Goal: Task Accomplishment & Management: Manage account settings

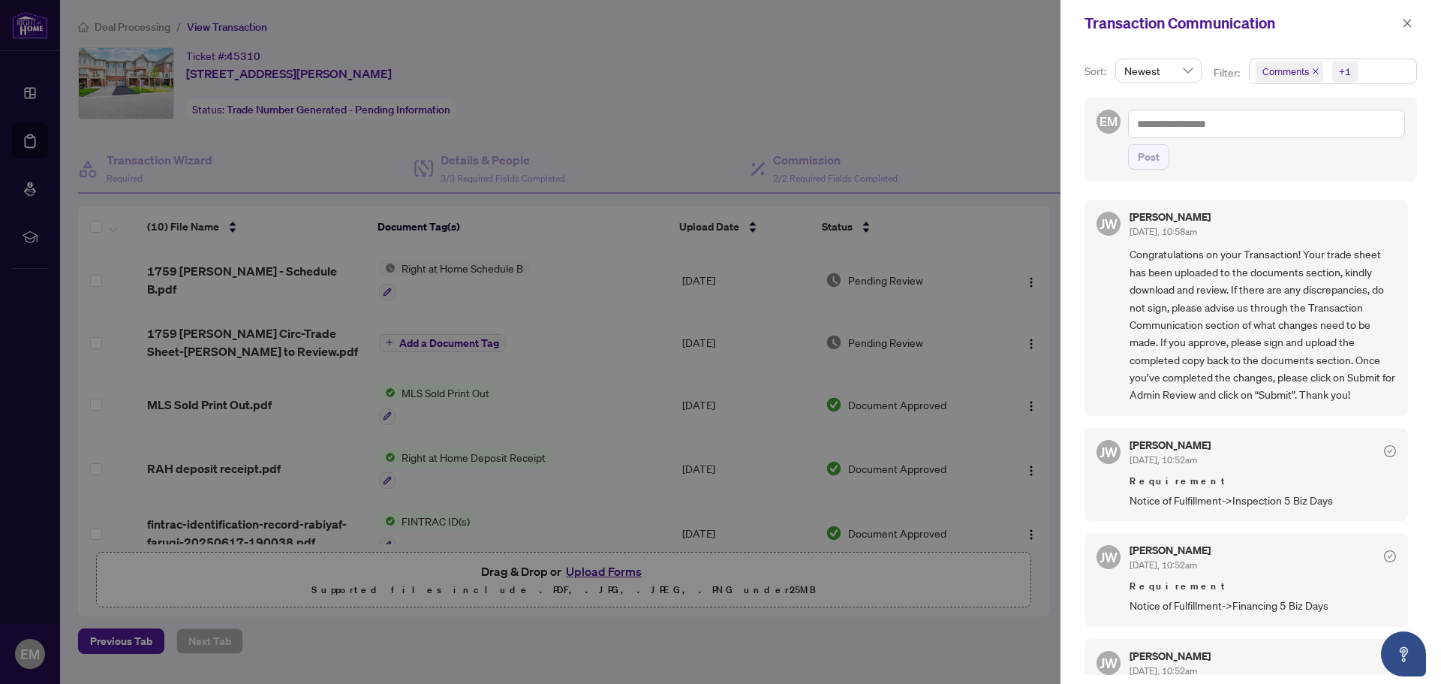
scroll to position [150, 0]
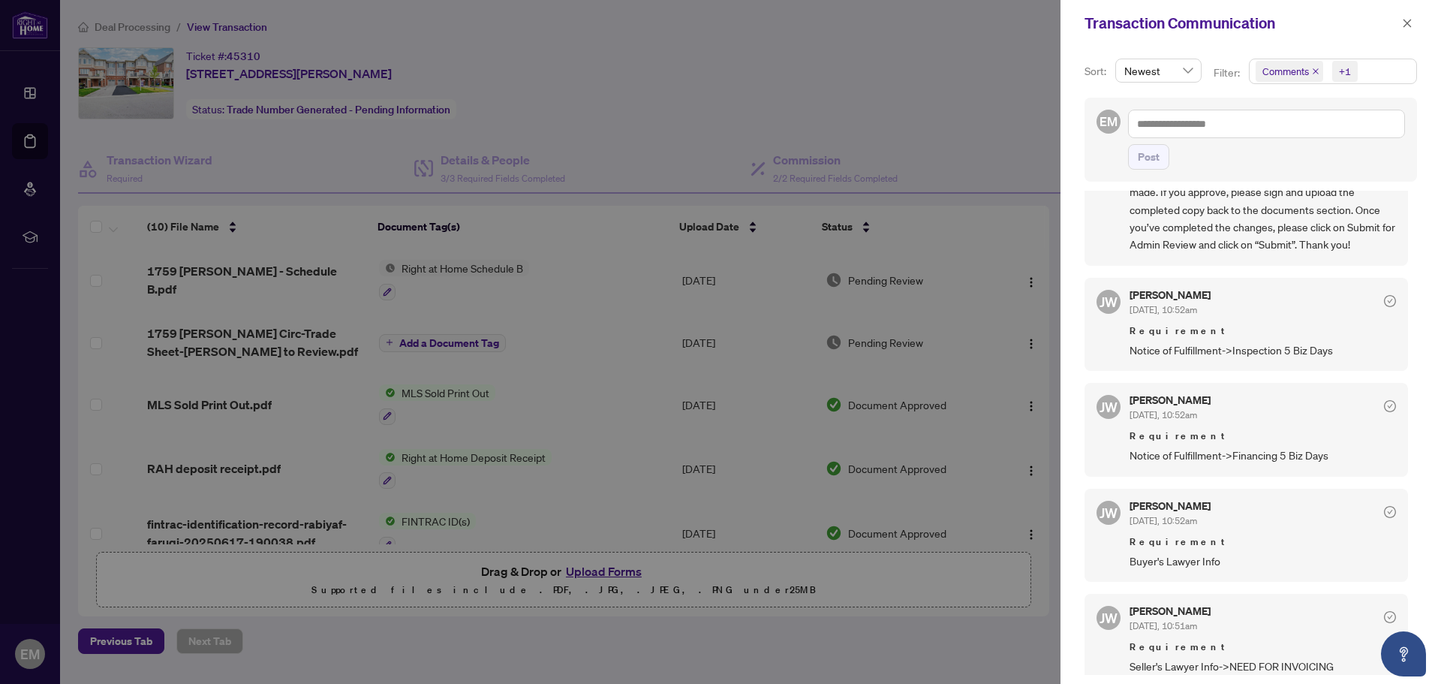
click at [891, 139] on div at bounding box center [720, 342] width 1441 height 684
click at [452, 599] on div at bounding box center [720, 342] width 1441 height 684
click at [1409, 25] on icon "close" at bounding box center [1407, 23] width 11 height 11
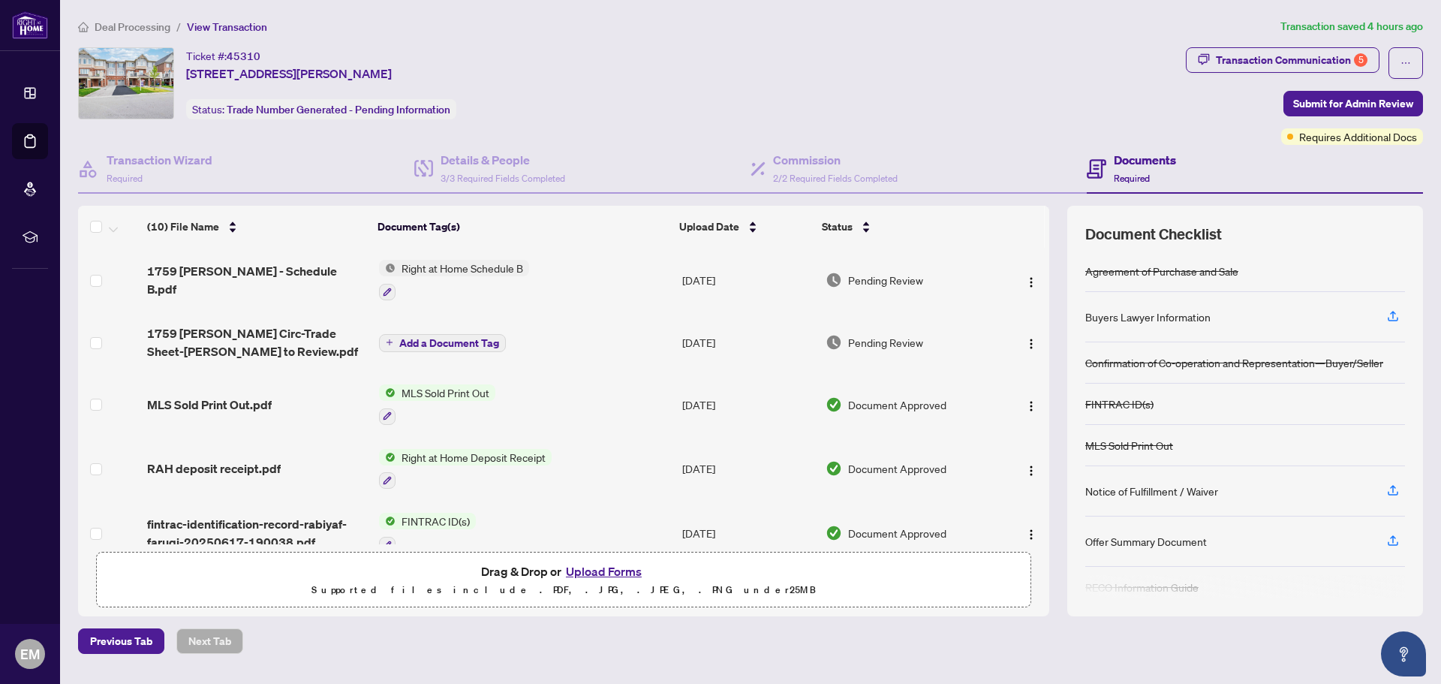
click at [591, 574] on button "Upload Forms" at bounding box center [603, 571] width 85 height 20
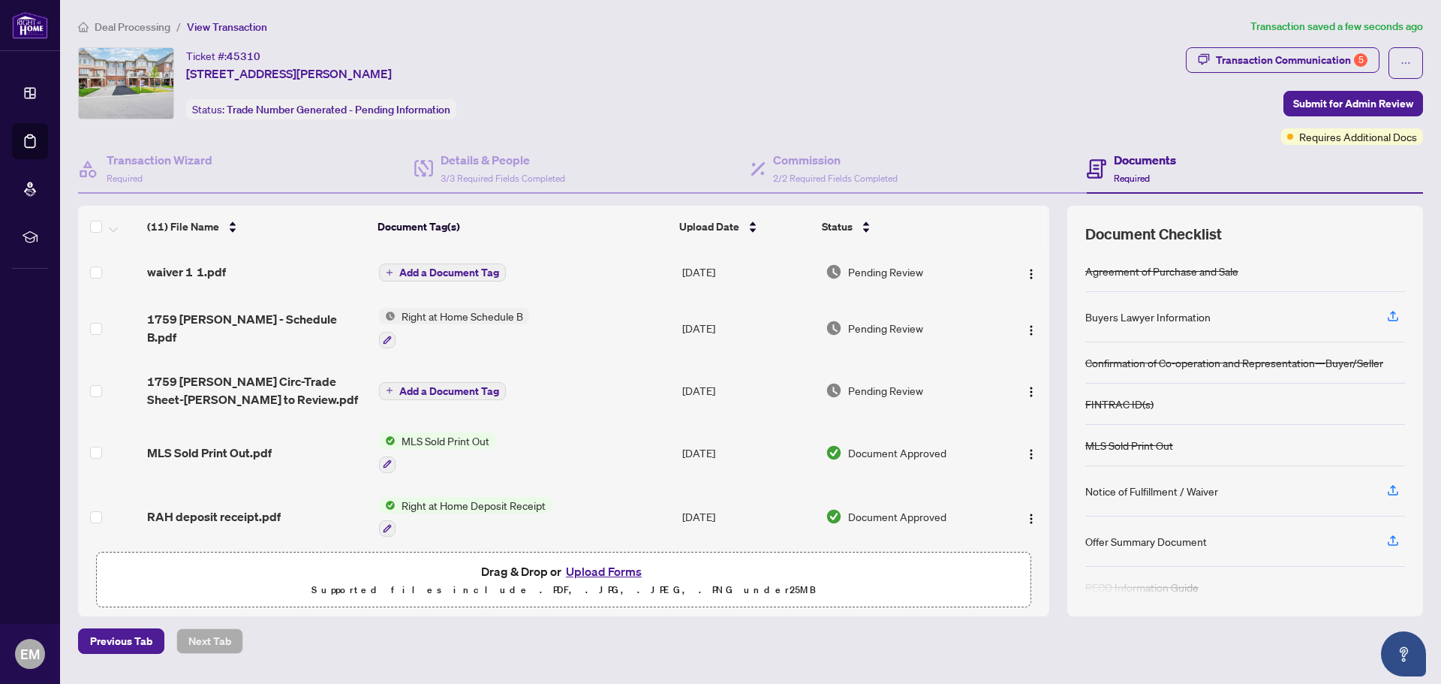
click at [410, 274] on span "Add a Document Tag" at bounding box center [449, 272] width 100 height 11
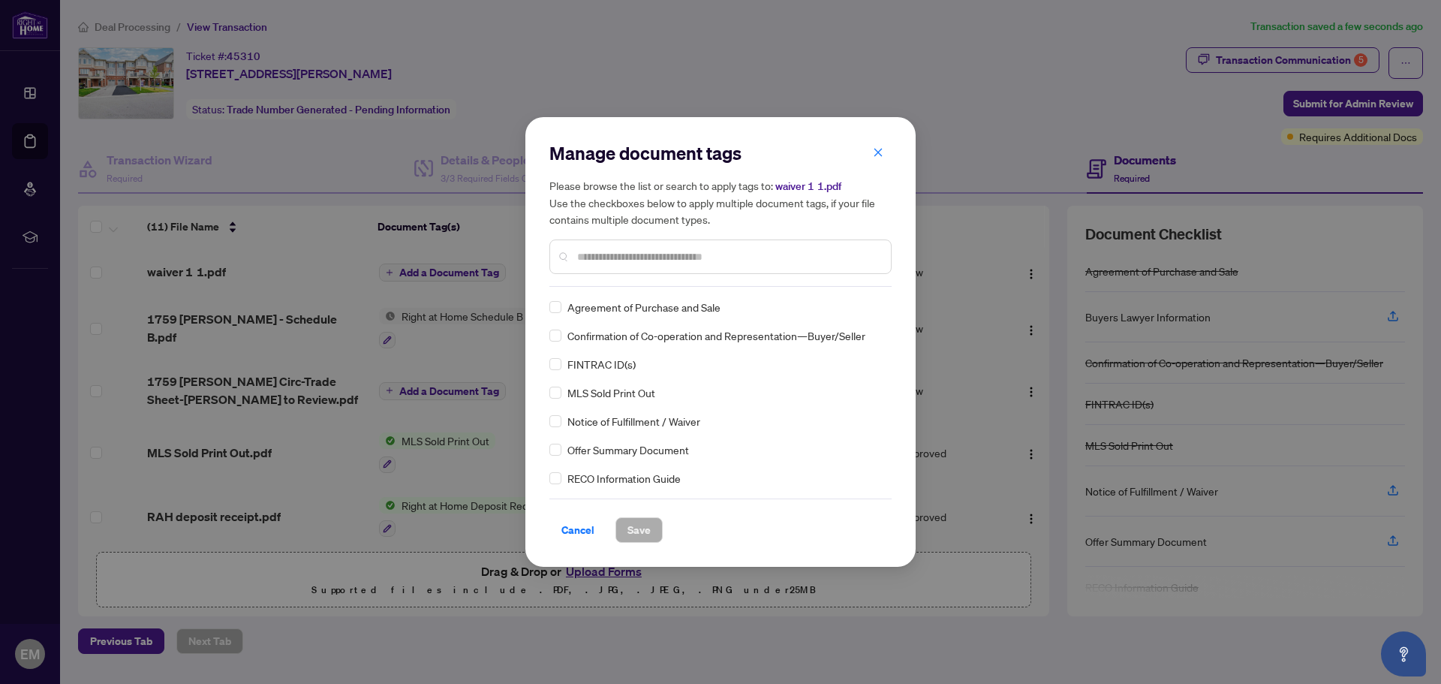
click at [587, 258] on input "text" at bounding box center [728, 256] width 302 height 17
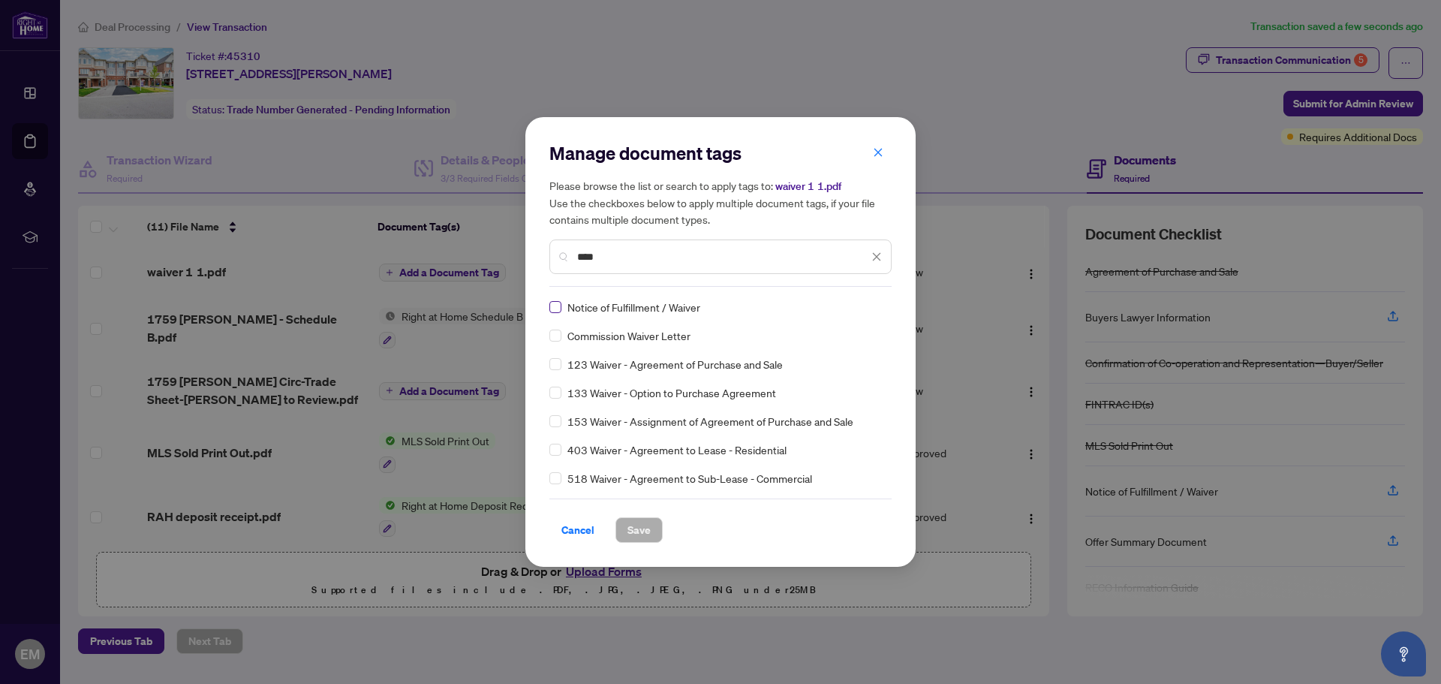
type input "****"
click at [647, 537] on span "Save" at bounding box center [638, 530] width 23 height 24
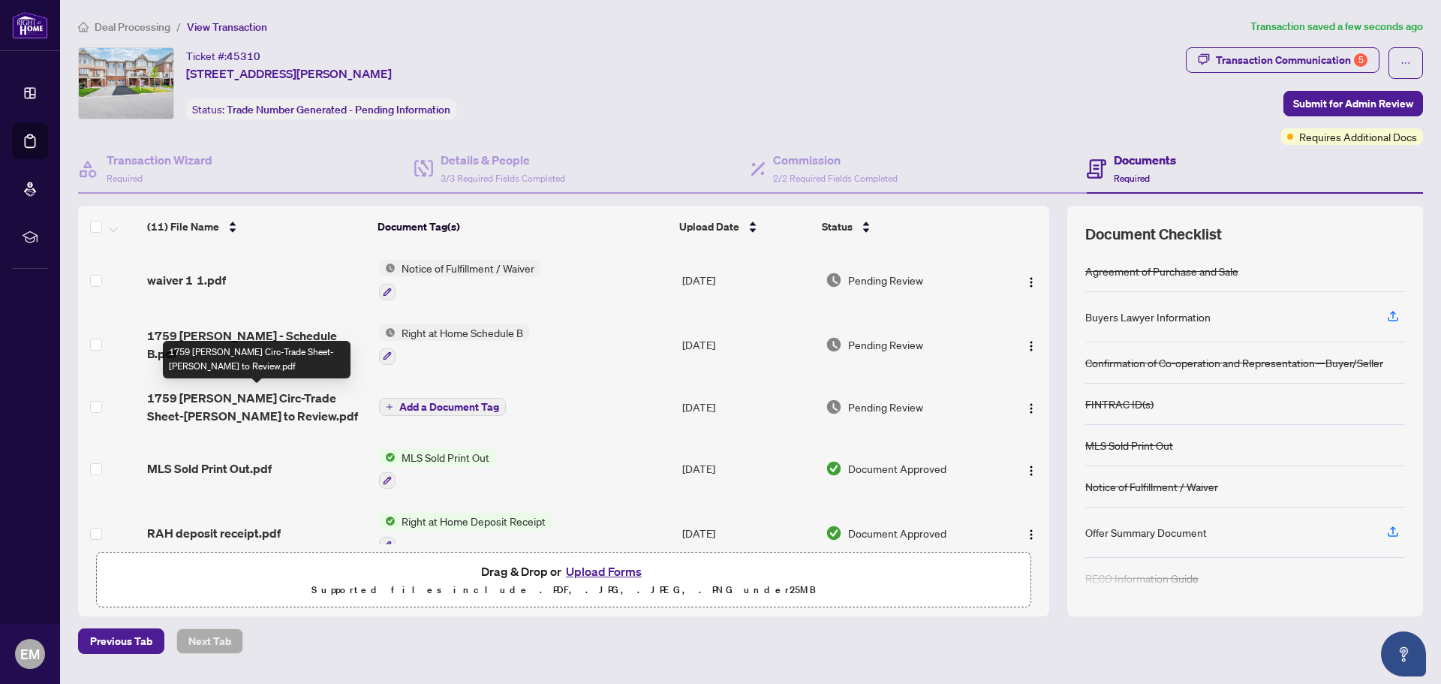
click at [306, 399] on span "1759 [PERSON_NAME] Circ-Trade Sheet-[PERSON_NAME] to Review.pdf" at bounding box center [257, 407] width 220 height 36
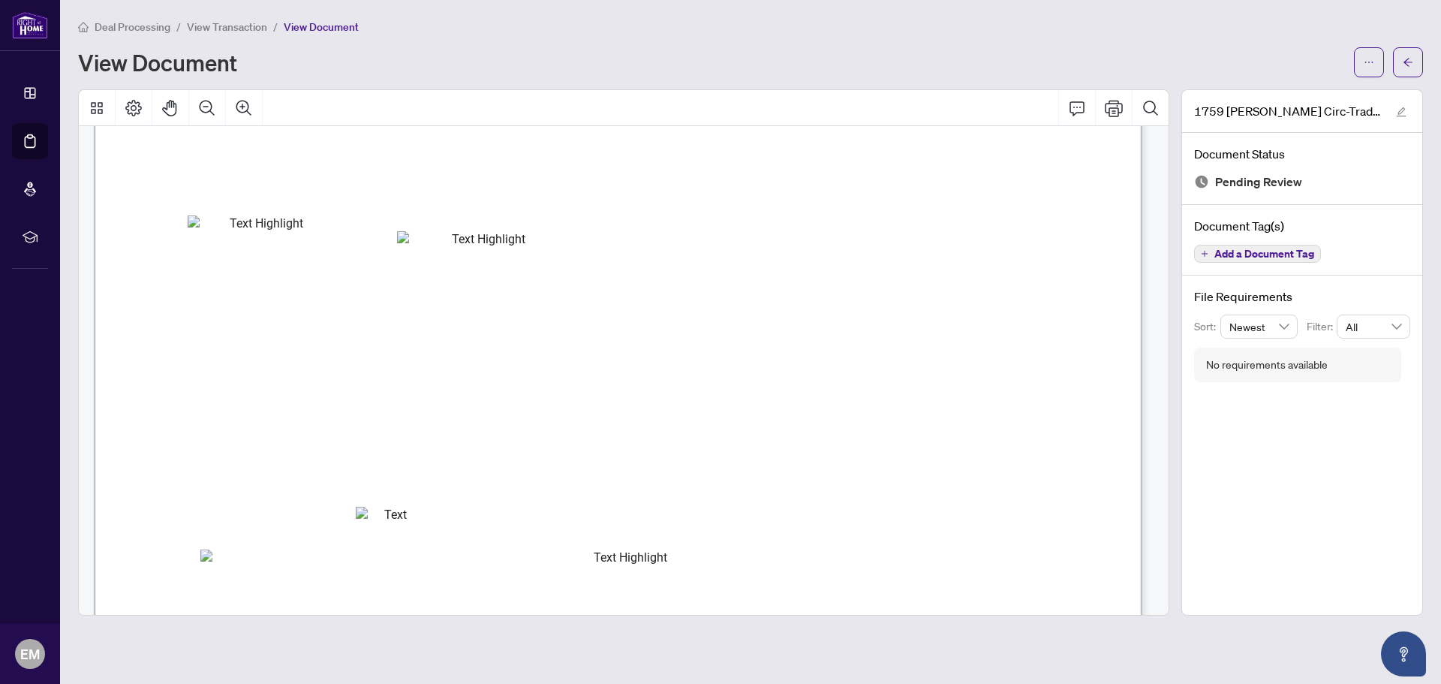
scroll to position [75, 0]
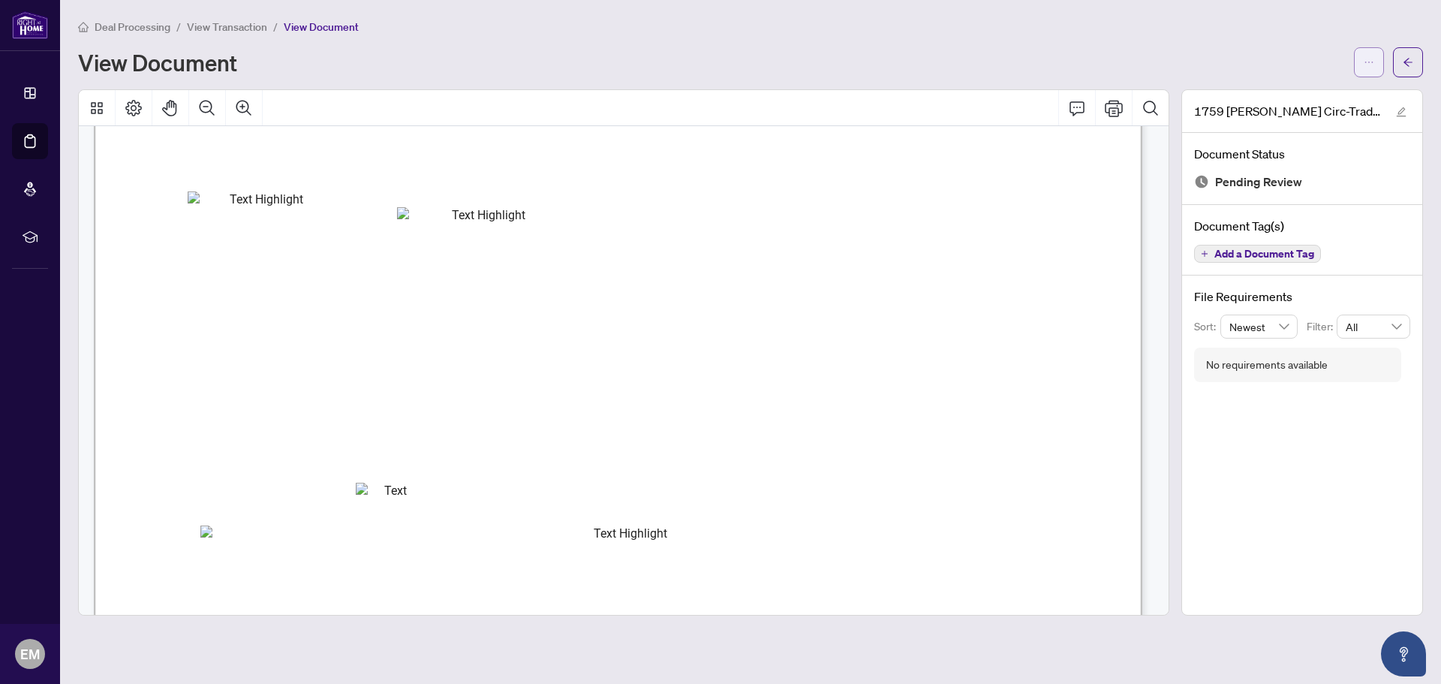
click at [1366, 63] on icon "ellipsis" at bounding box center [1368, 62] width 11 height 11
click at [1332, 92] on span "Download" at bounding box center [1315, 94] width 114 height 17
click at [218, 27] on span "View Transaction" at bounding box center [227, 27] width 80 height 14
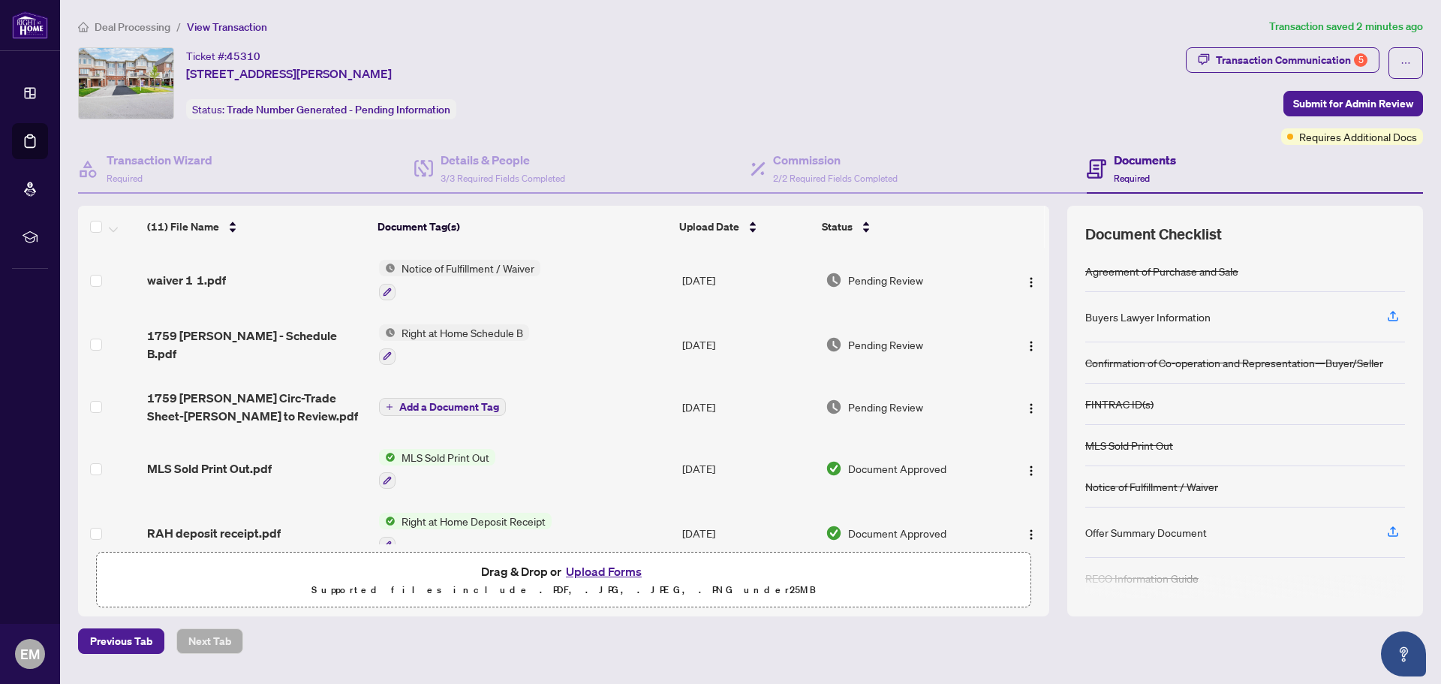
click at [596, 571] on button "Upload Forms" at bounding box center [603, 571] width 85 height 20
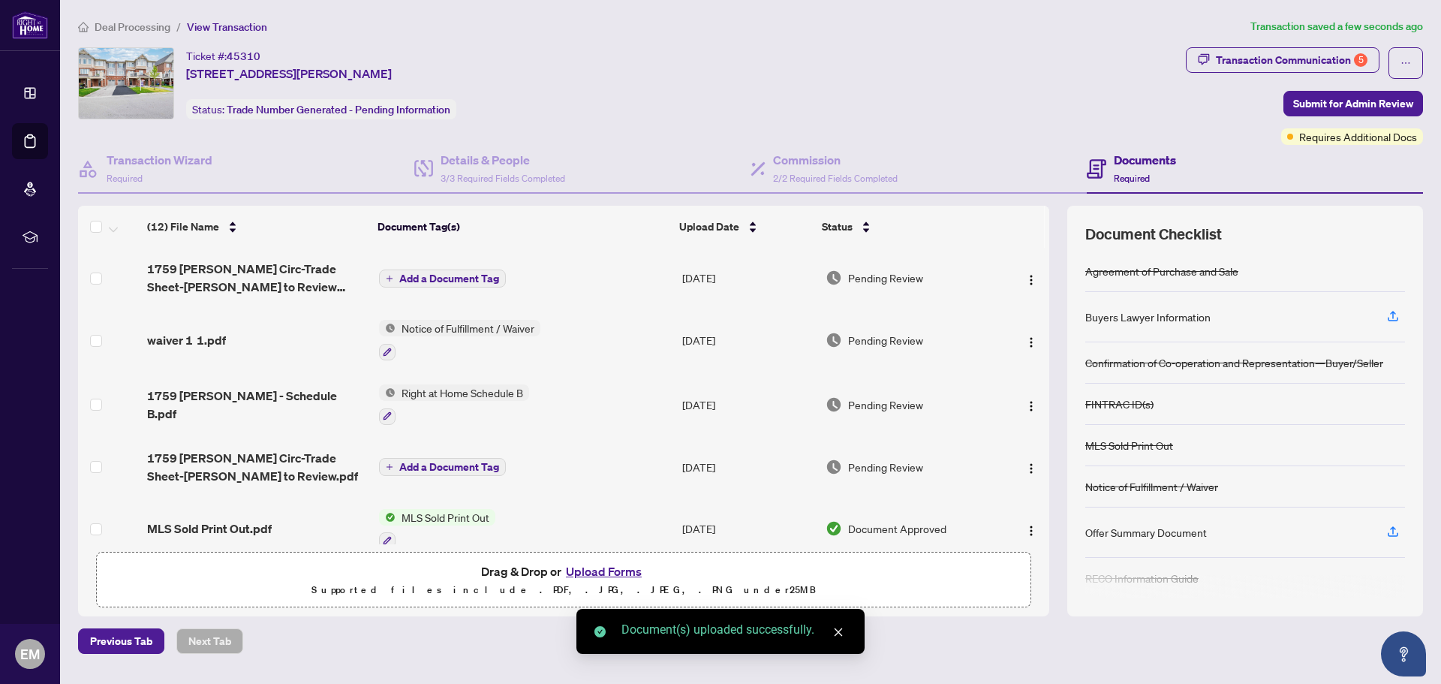
click at [434, 279] on span "Add a Document Tag" at bounding box center [449, 278] width 100 height 11
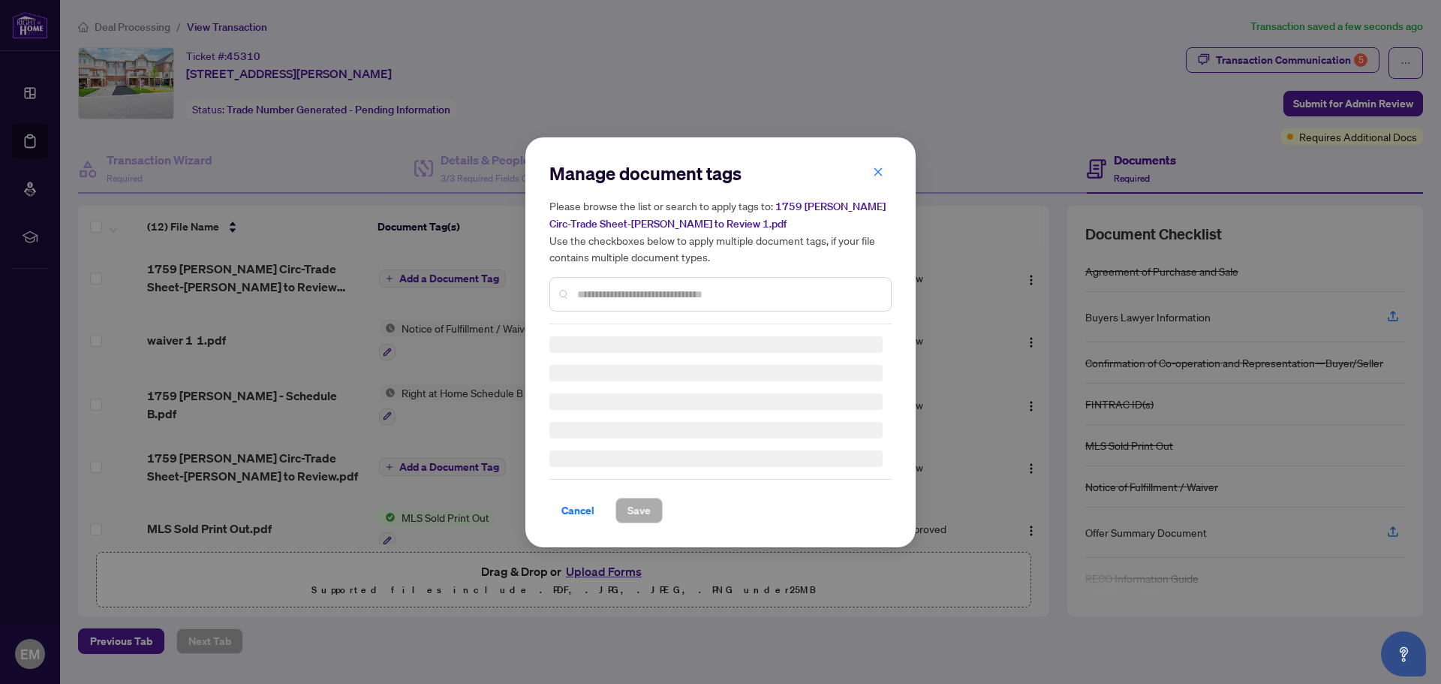
click at [614, 295] on div "Manage document tags Please browse the list or search to apply tags to: 1759 [P…" at bounding box center [720, 342] width 342 height 362
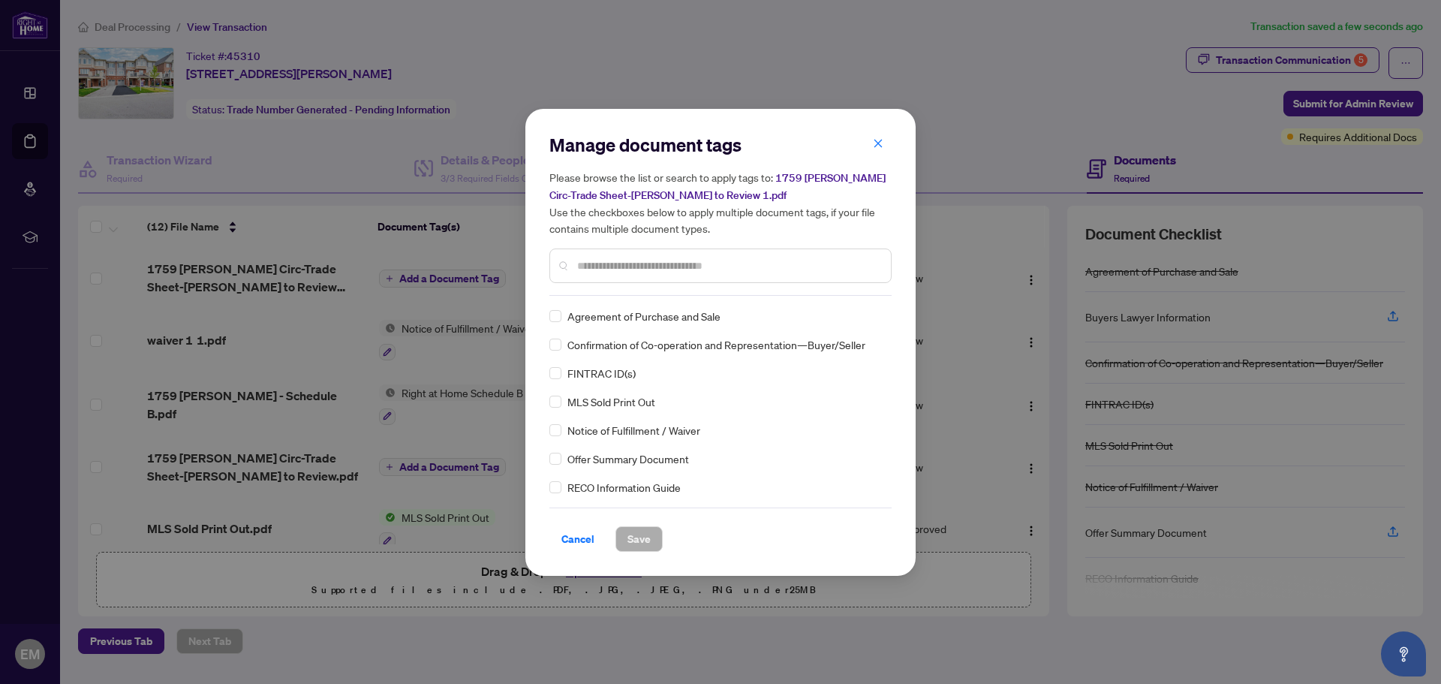
click at [609, 269] on input "text" at bounding box center [728, 265] width 302 height 17
type input "****"
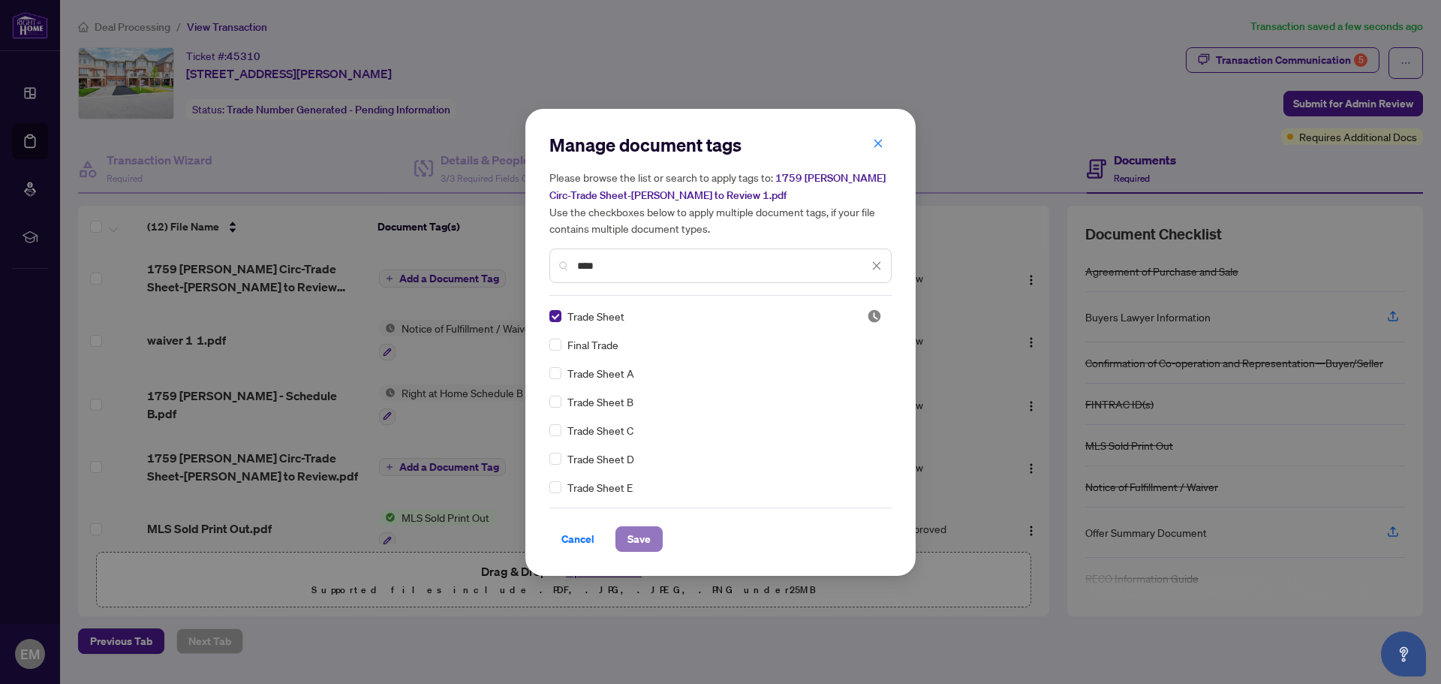
click at [635, 531] on span "Save" at bounding box center [638, 539] width 23 height 24
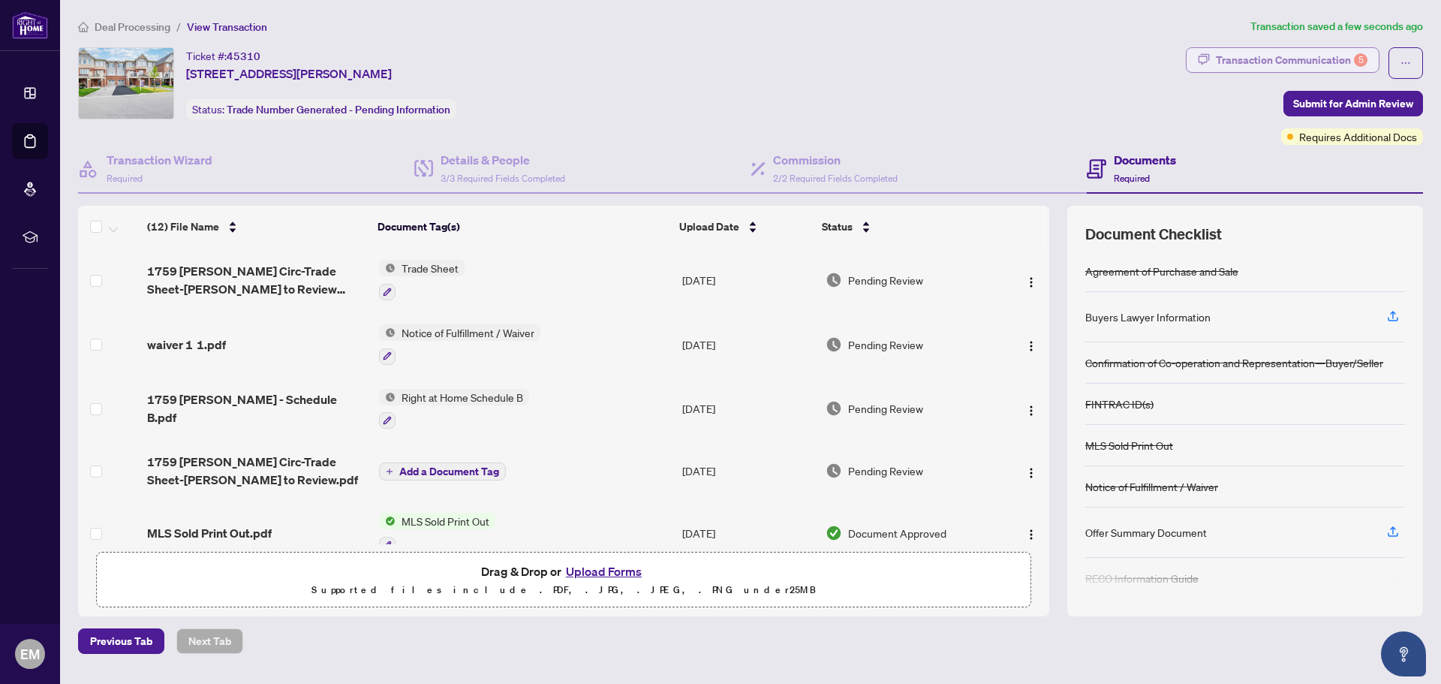
click at [1264, 63] on div "Transaction Communication 5" at bounding box center [1292, 60] width 152 height 24
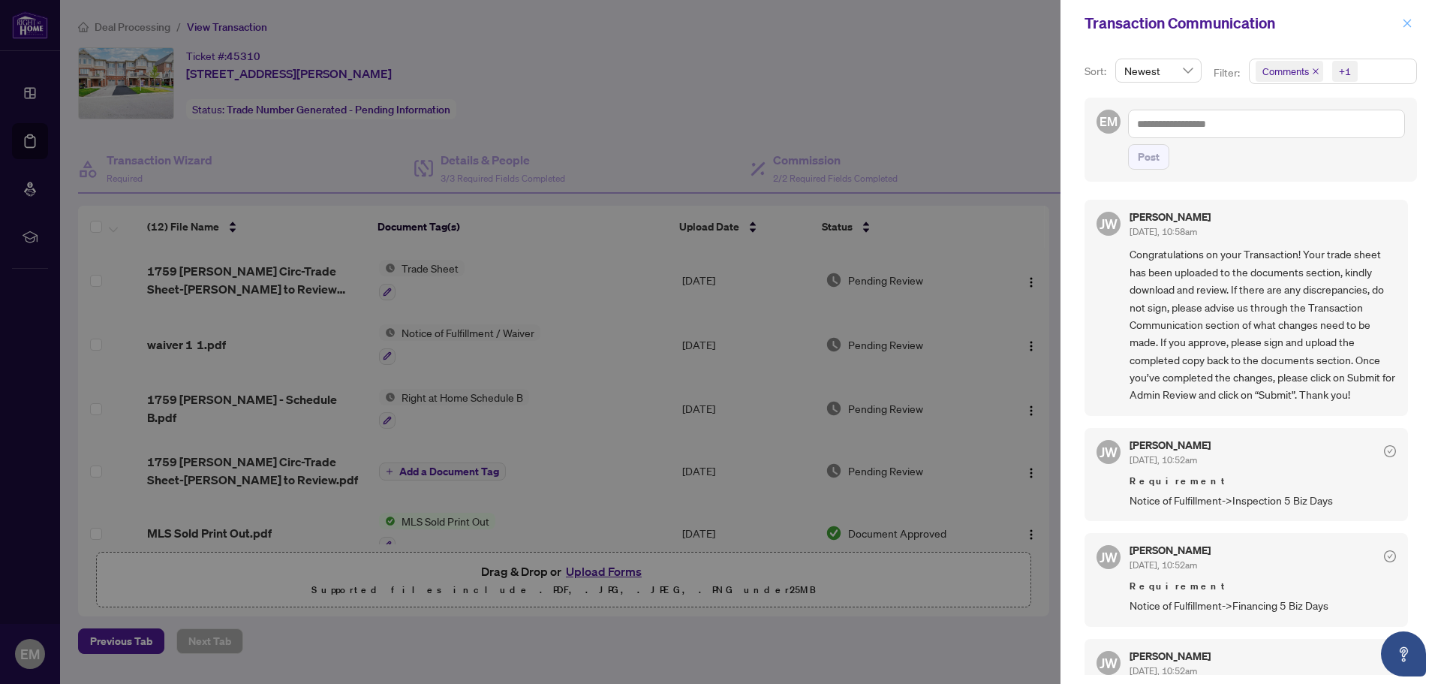
click at [1411, 25] on icon "close" at bounding box center [1407, 23] width 11 height 11
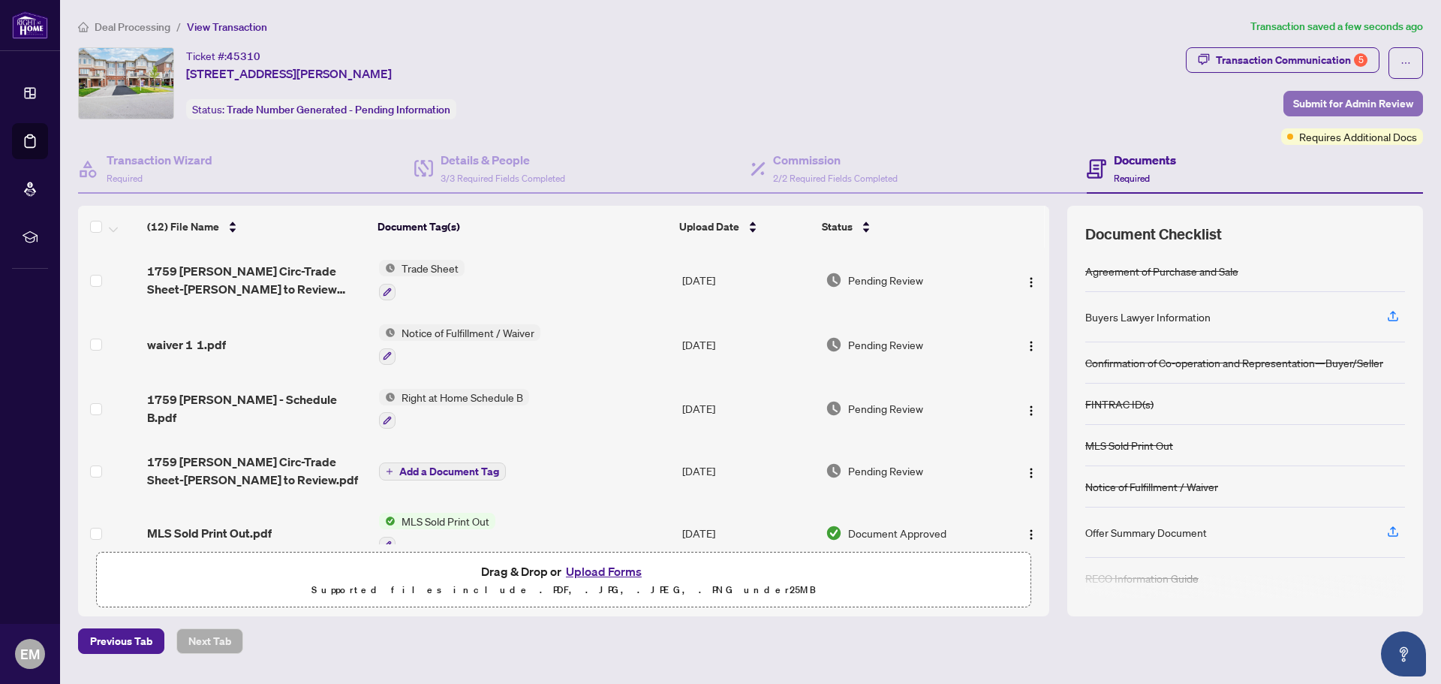
click at [1336, 104] on span "Submit for Admin Review" at bounding box center [1353, 104] width 120 height 24
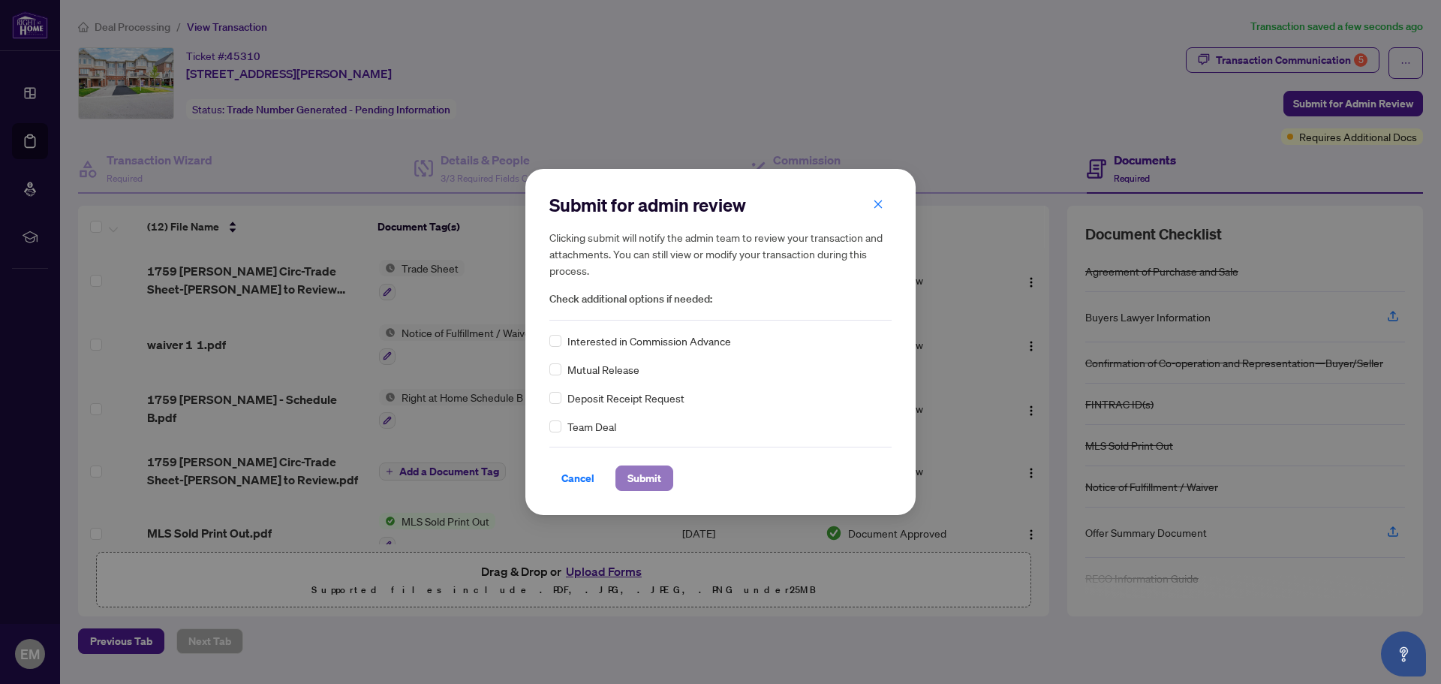
click at [657, 480] on span "Submit" at bounding box center [644, 478] width 34 height 24
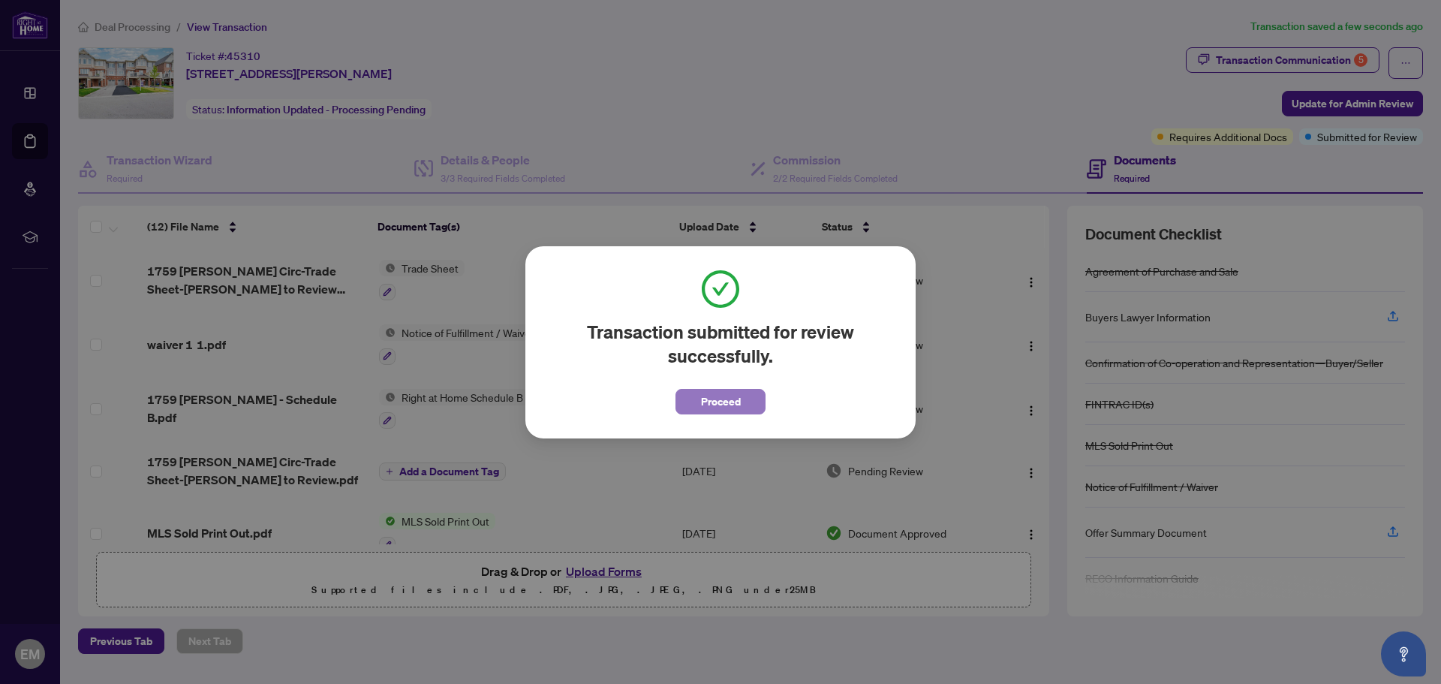
click at [707, 404] on span "Proceed" at bounding box center [721, 401] width 40 height 24
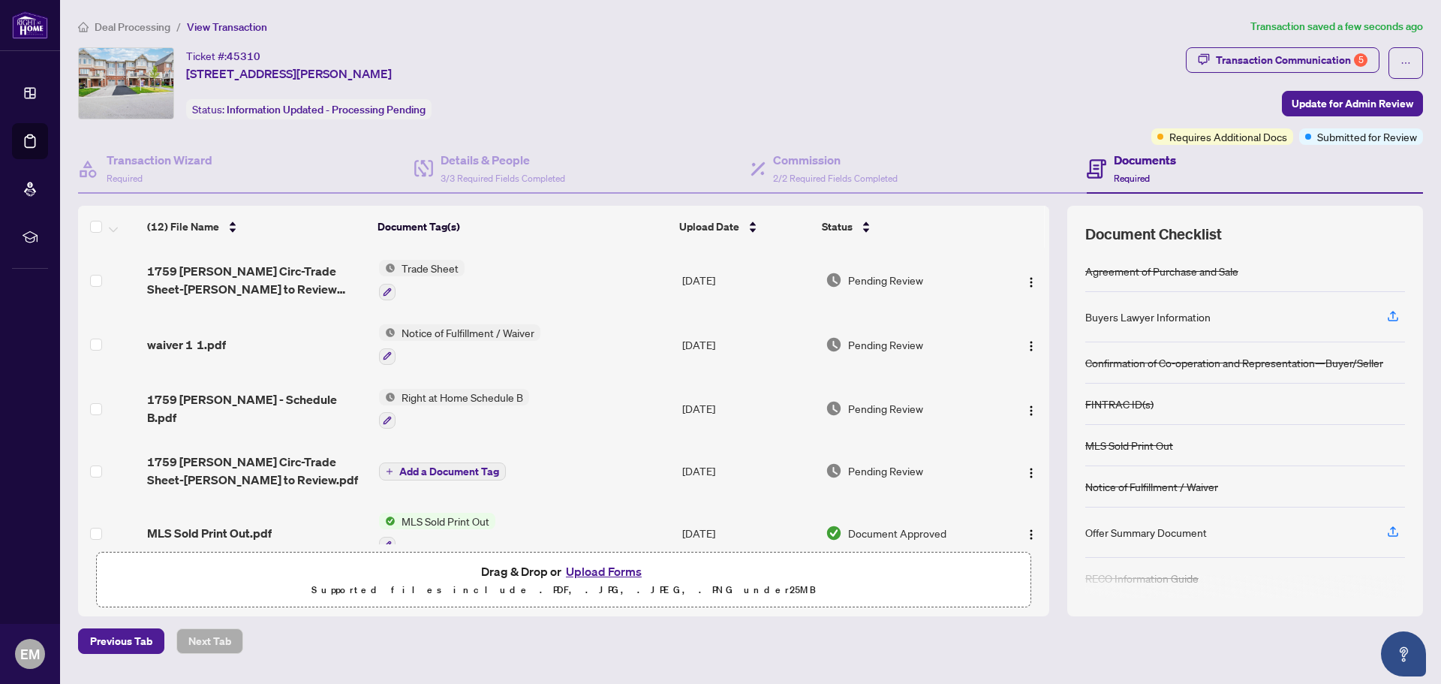
click at [141, 30] on span "Deal Processing" at bounding box center [133, 27] width 76 height 14
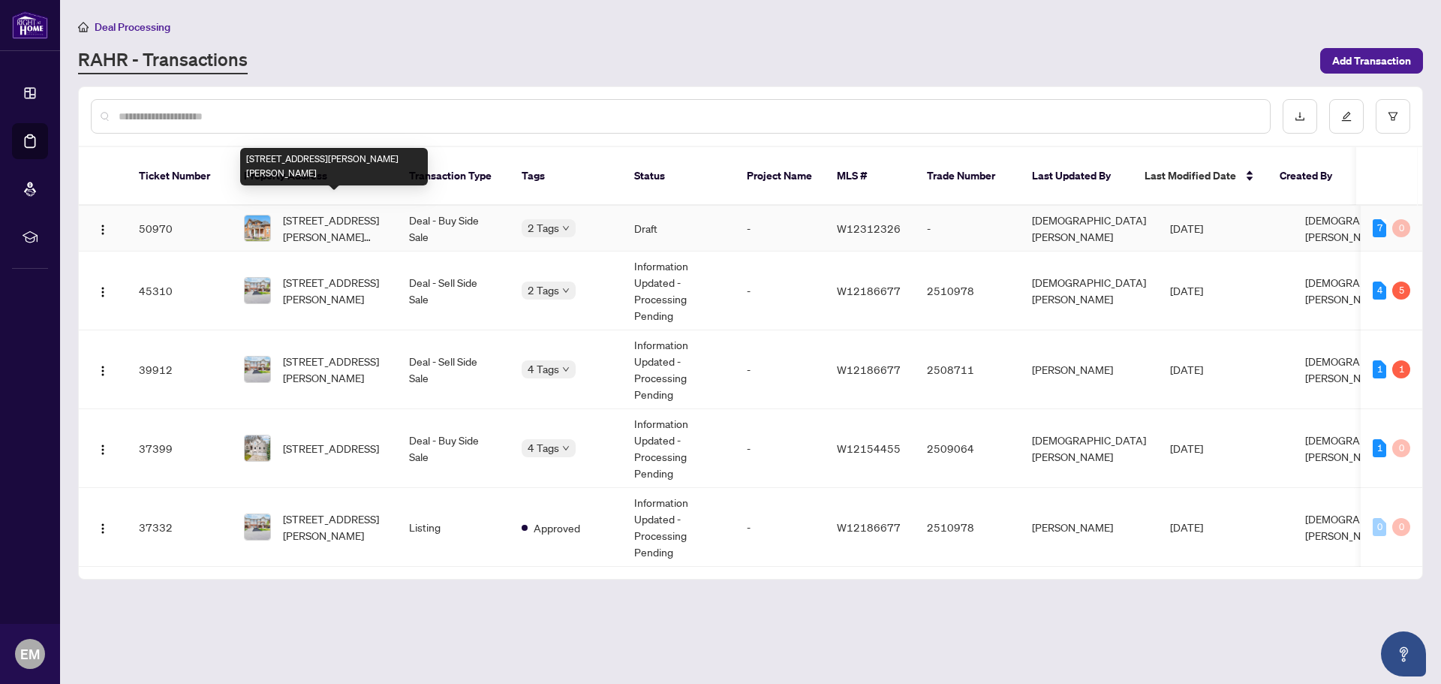
click at [299, 212] on span "[STREET_ADDRESS][PERSON_NAME][PERSON_NAME]" at bounding box center [334, 228] width 102 height 33
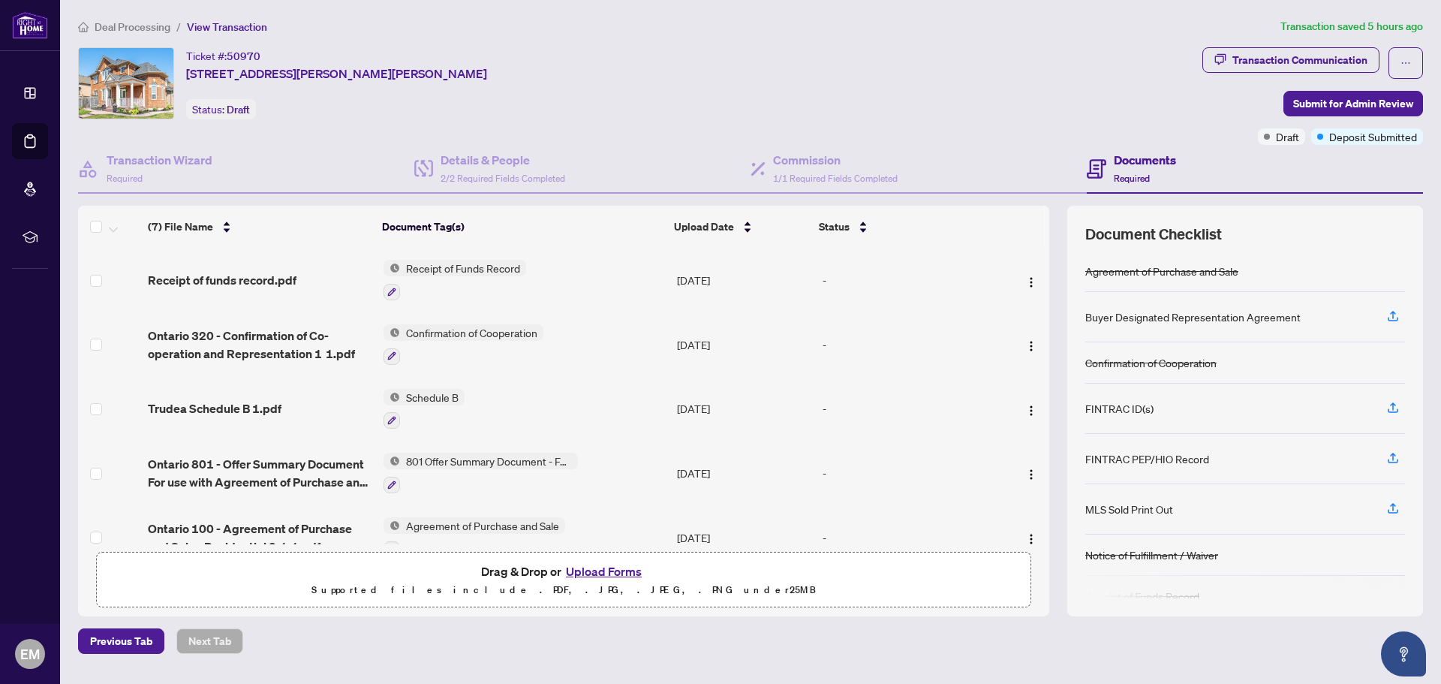
click at [589, 574] on button "Upload Forms" at bounding box center [603, 571] width 85 height 20
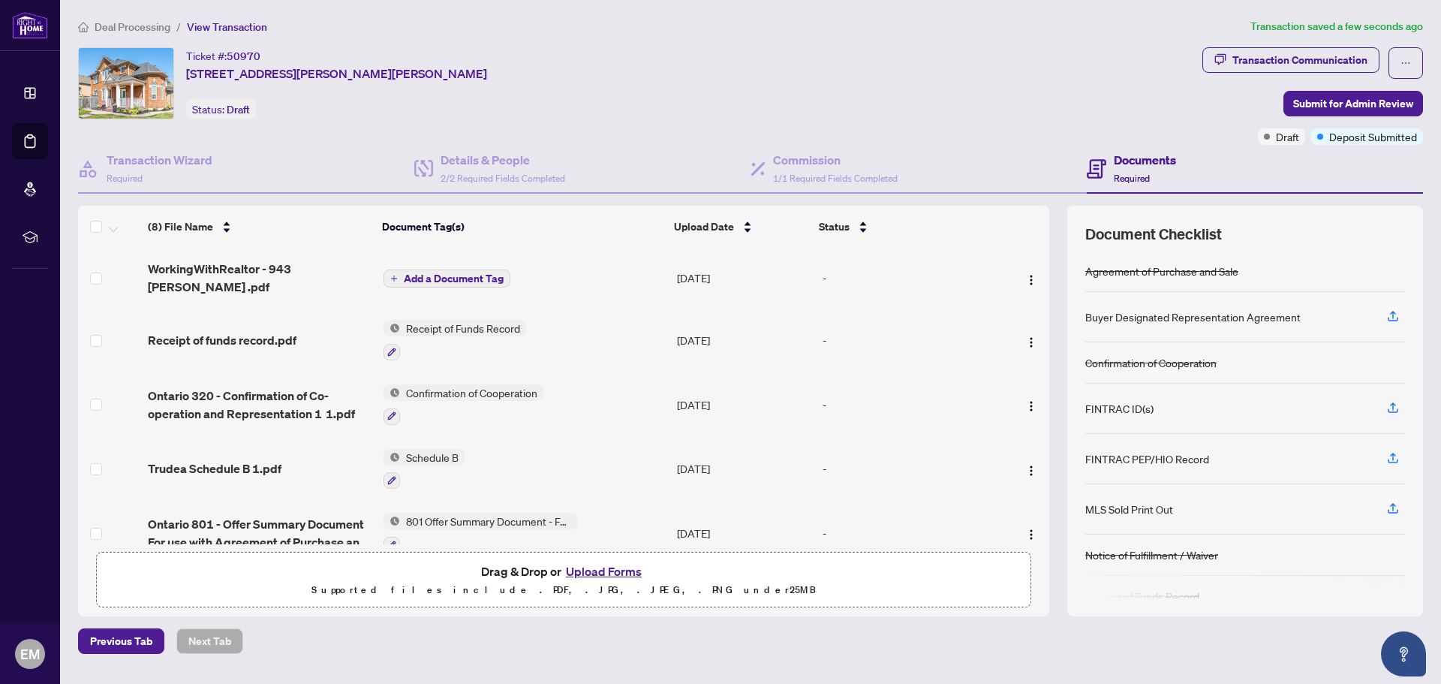
click at [466, 274] on span "Add a Document Tag" at bounding box center [454, 278] width 100 height 11
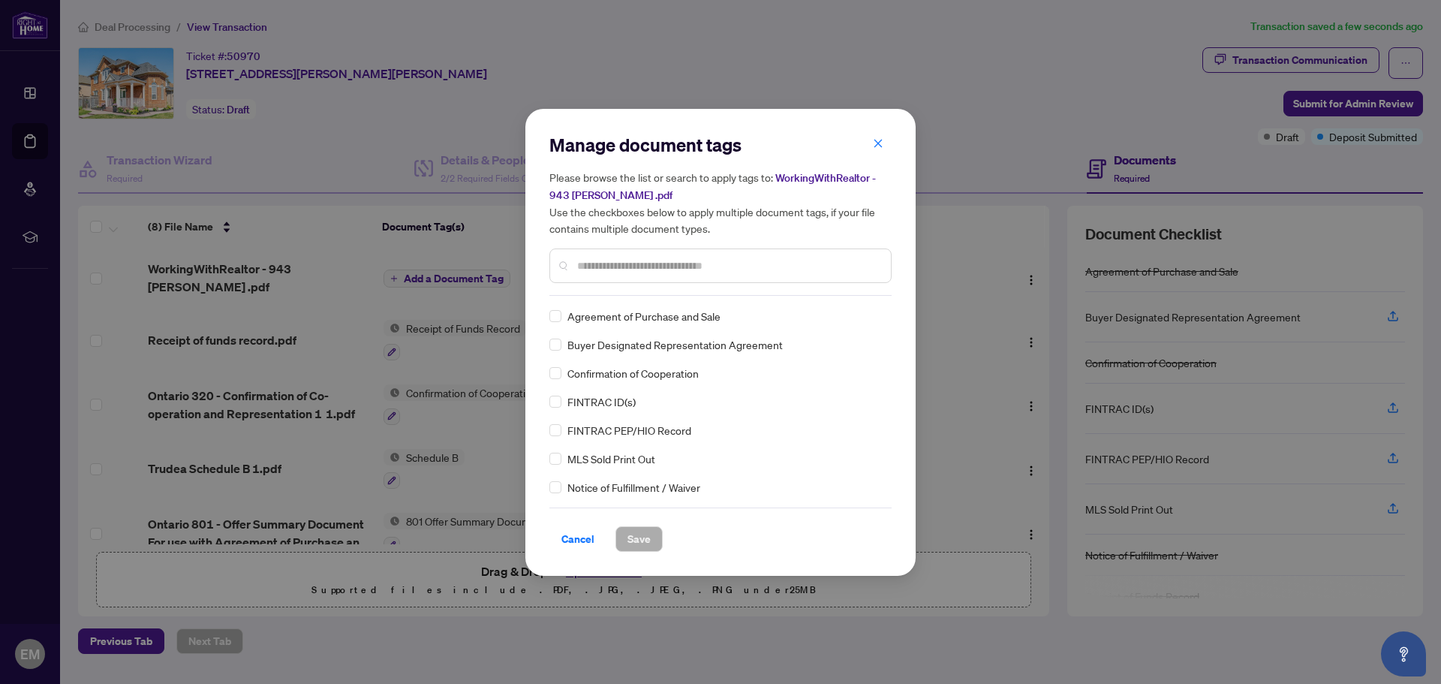
click at [966, 164] on div "Manage document tags Please browse the list or search to apply tags to: Working…" at bounding box center [720, 342] width 1441 height 684
click at [872, 144] on button "button" at bounding box center [878, 144] width 30 height 26
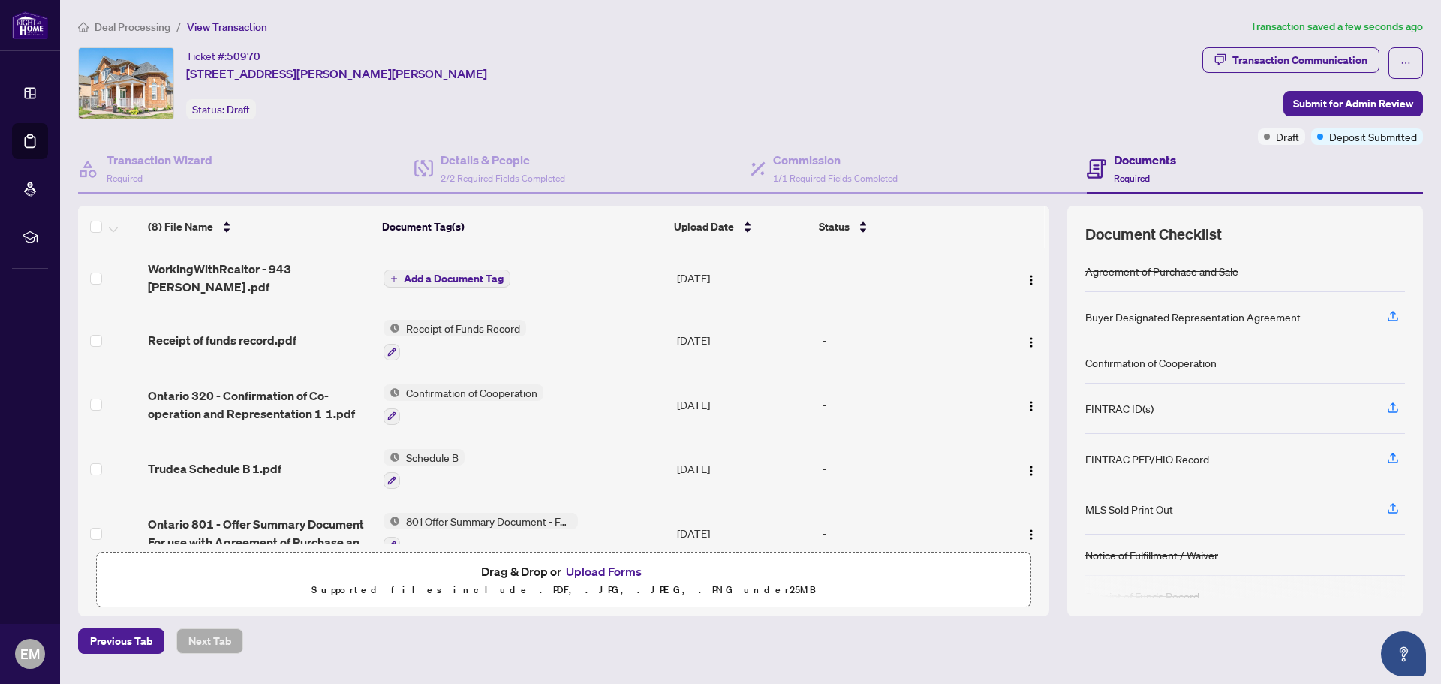
scroll to position [74, 0]
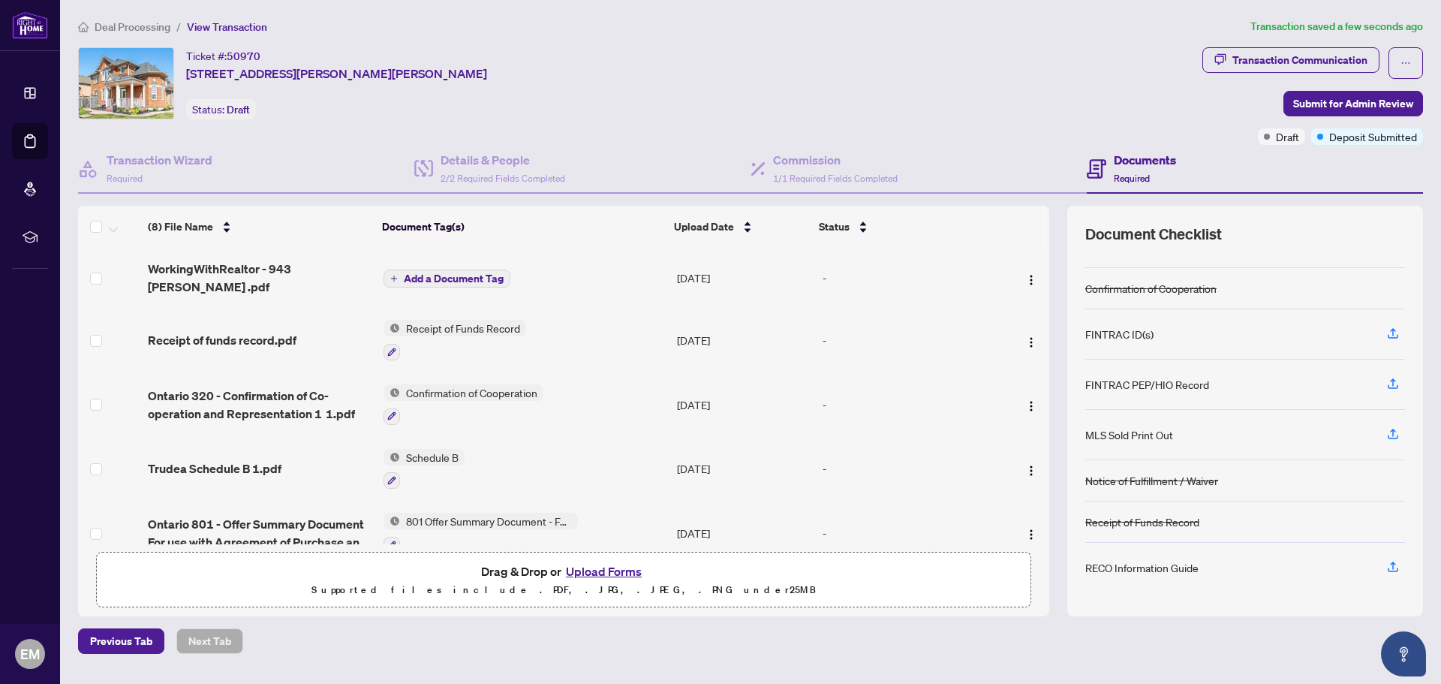
click at [606, 572] on button "Upload Forms" at bounding box center [603, 571] width 85 height 20
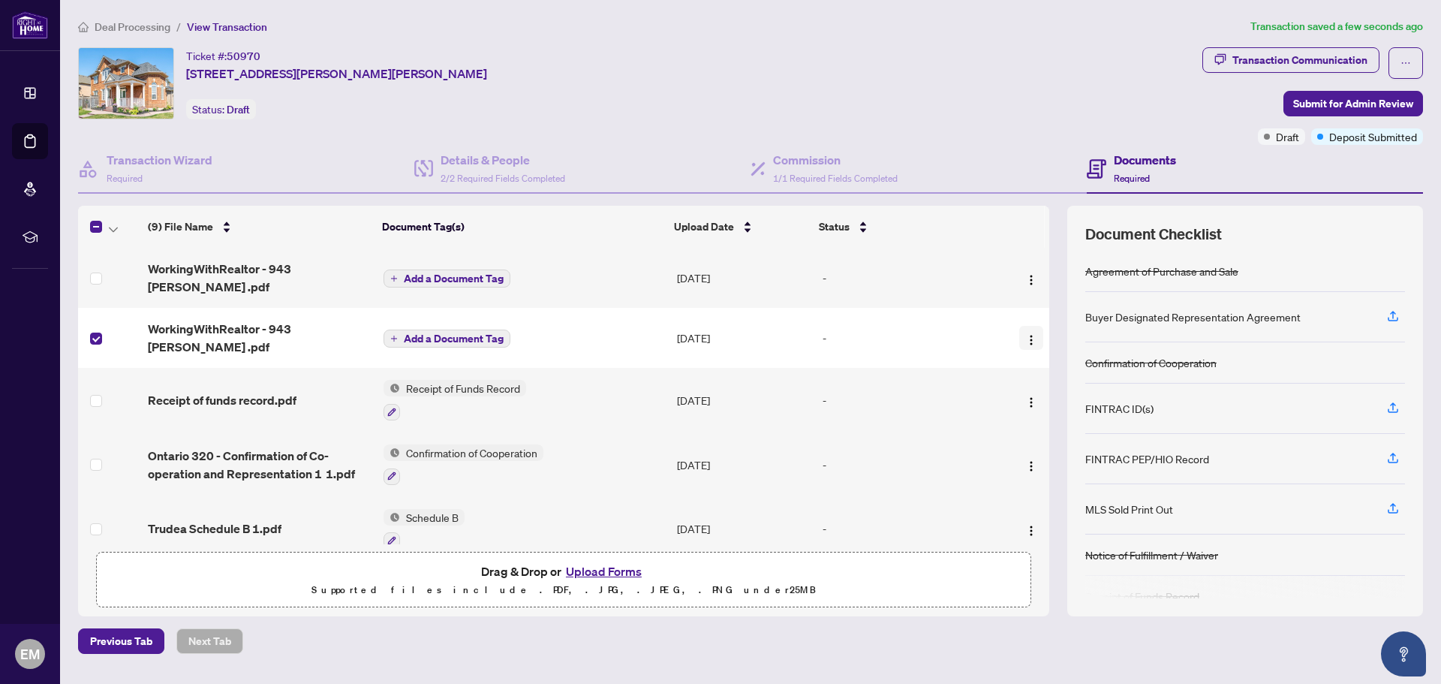
click at [1029, 334] on img "button" at bounding box center [1031, 340] width 12 height 12
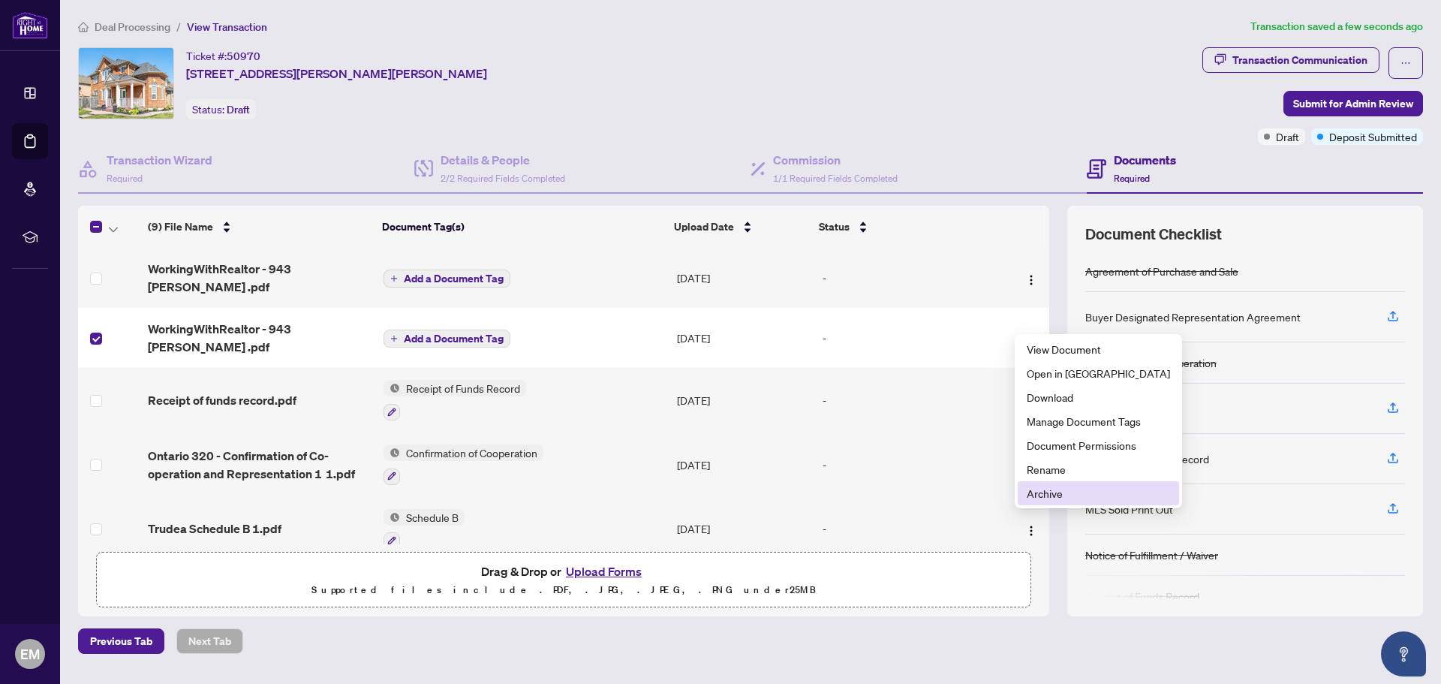
click at [1051, 498] on span "Archive" at bounding box center [1097, 493] width 143 height 17
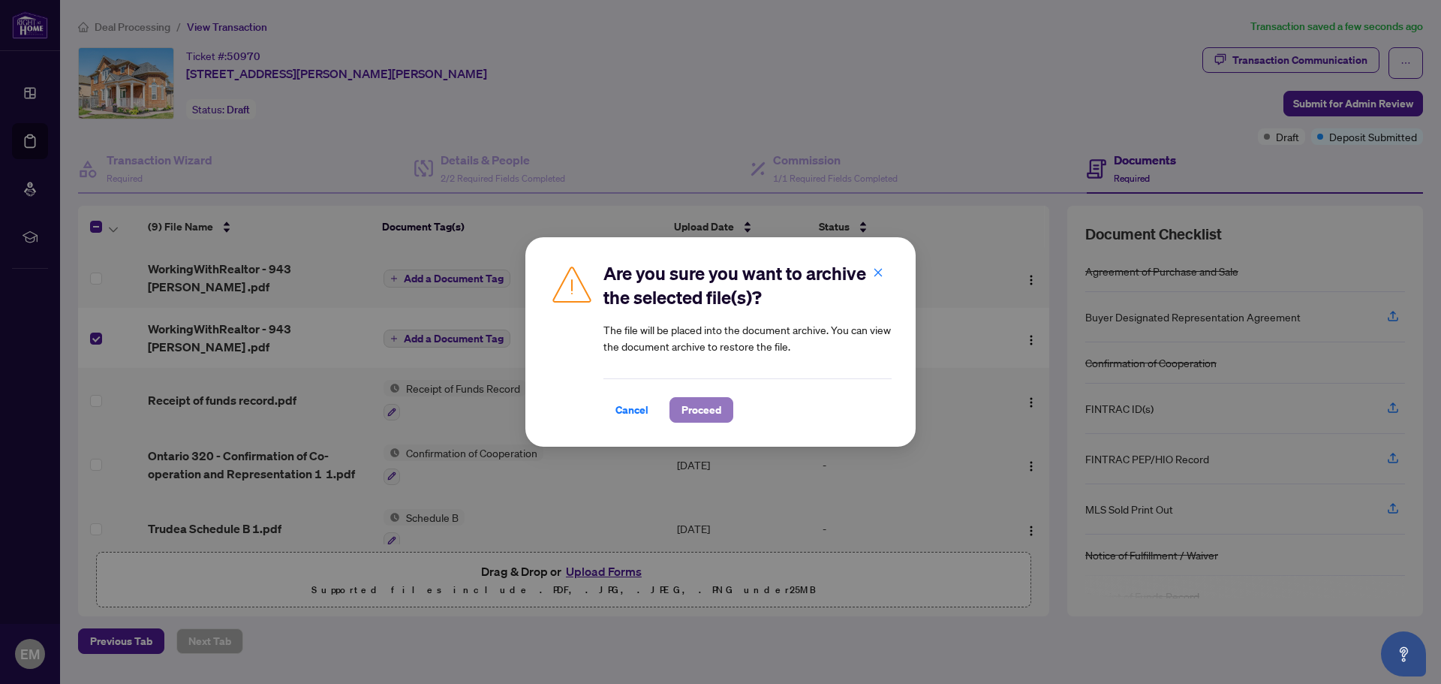
click at [686, 415] on span "Proceed" at bounding box center [701, 410] width 40 height 24
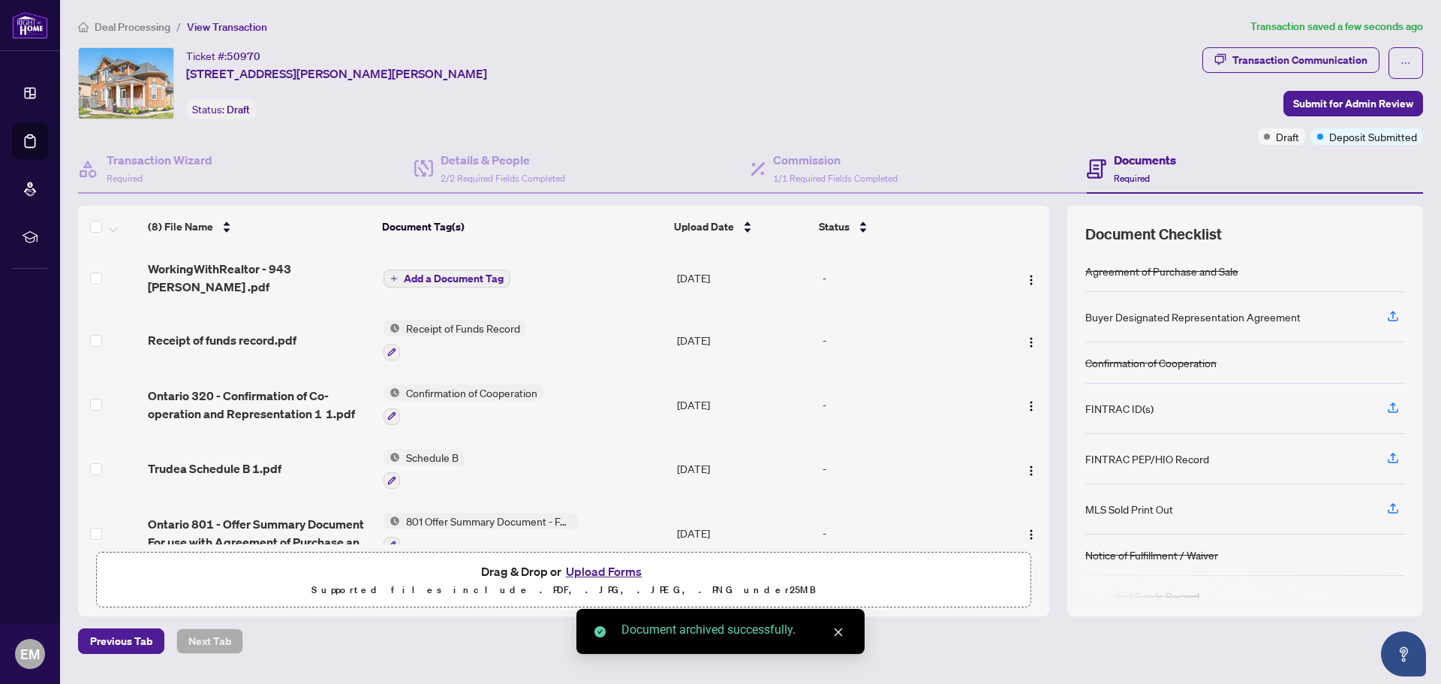
click at [476, 273] on span "Add a Document Tag" at bounding box center [454, 278] width 100 height 11
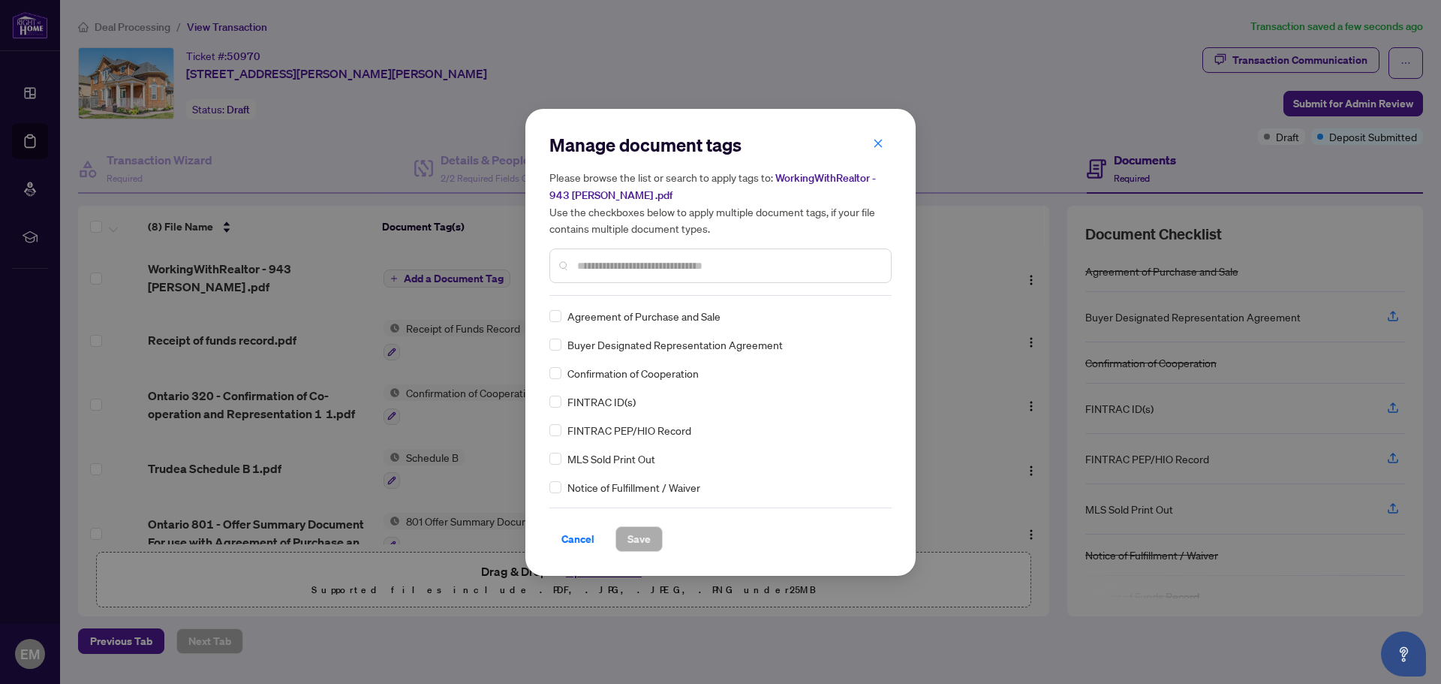
click at [633, 291] on div "Manage document tags Please browse the list or search to apply tags to: Working…" at bounding box center [720, 214] width 342 height 163
click at [624, 264] on input "text" at bounding box center [728, 265] width 302 height 17
type input "****"
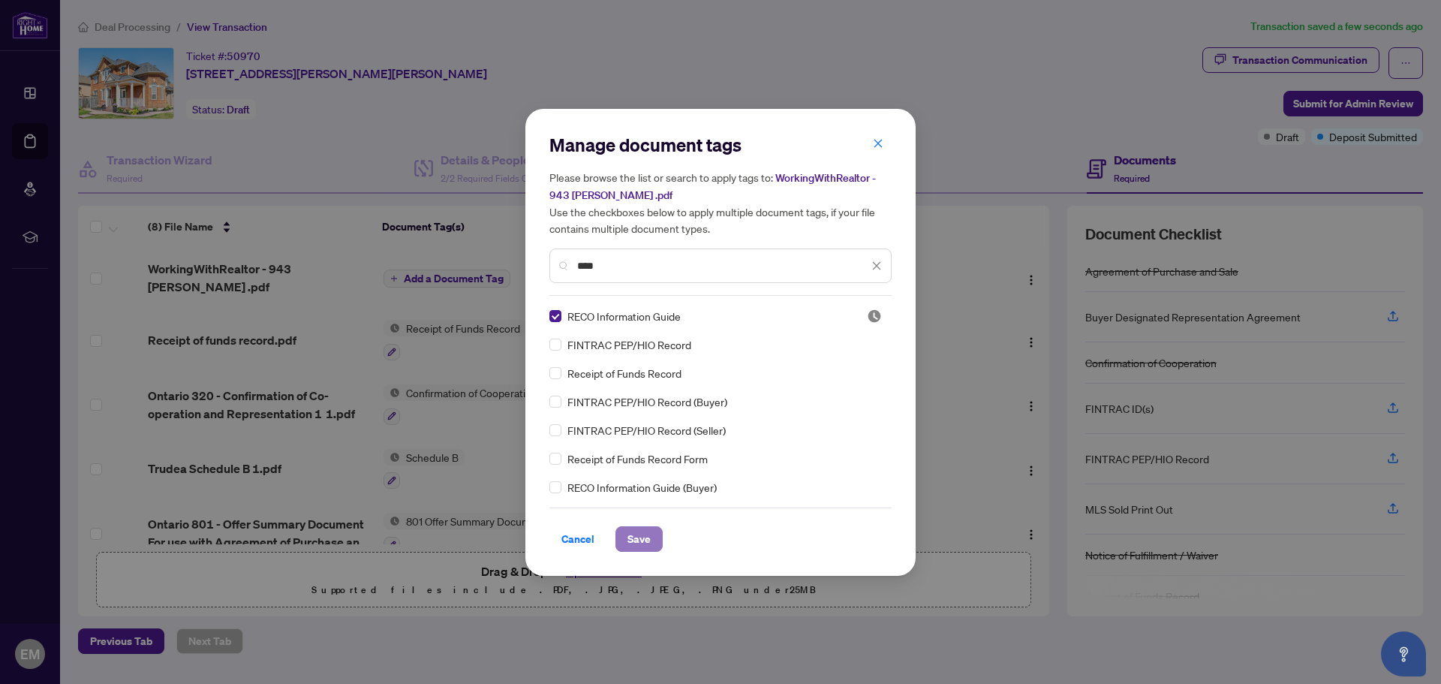
click at [636, 540] on span "Save" at bounding box center [638, 539] width 23 height 24
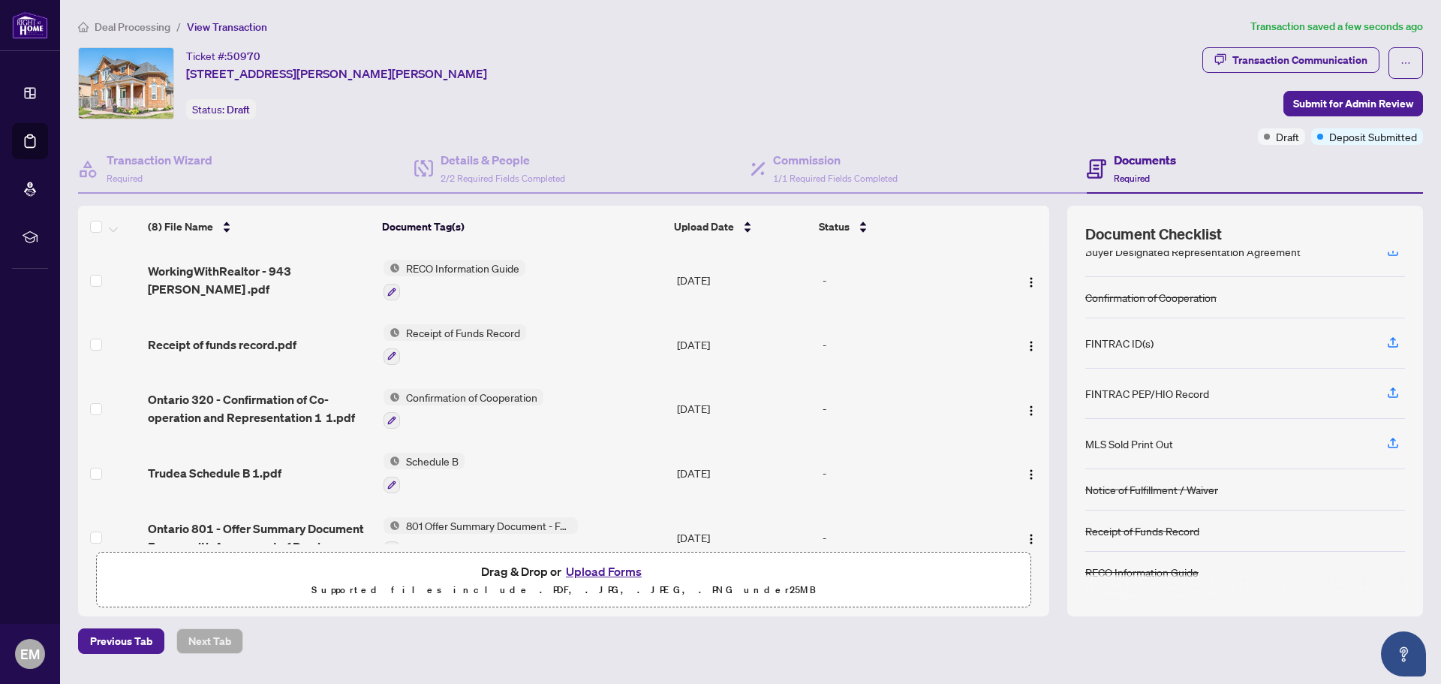
scroll to position [0, 0]
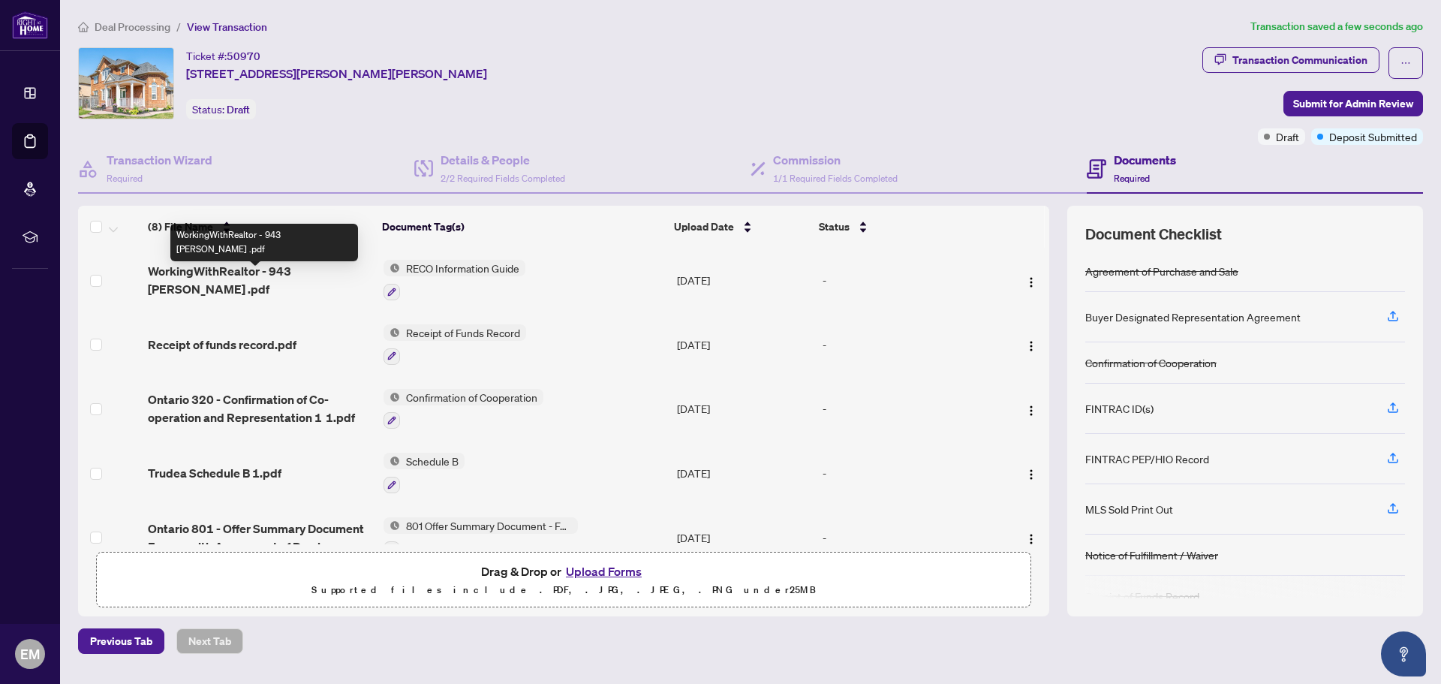
click at [278, 278] on span "WorkingWithRealtor - 943 [PERSON_NAME] .pdf" at bounding box center [259, 280] width 223 height 36
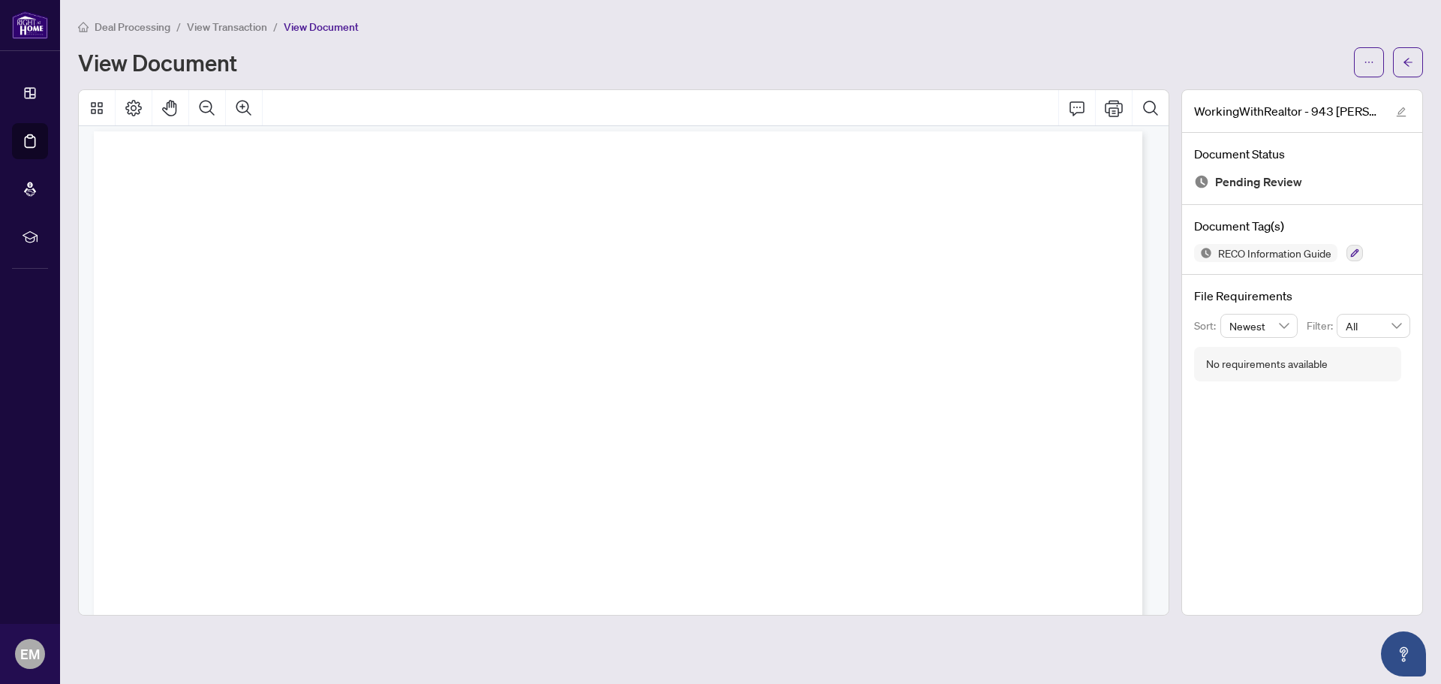
scroll to position [6654, 0]
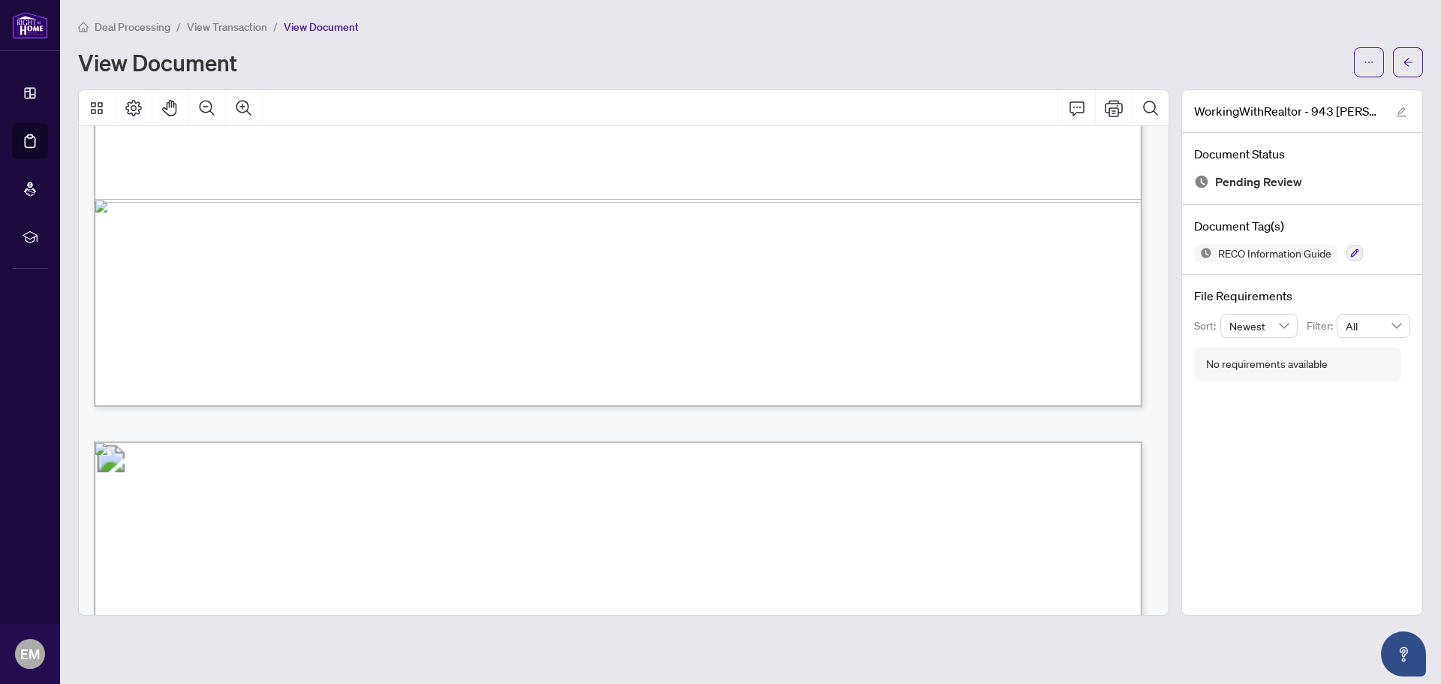
click at [223, 28] on span "View Transaction" at bounding box center [227, 27] width 80 height 14
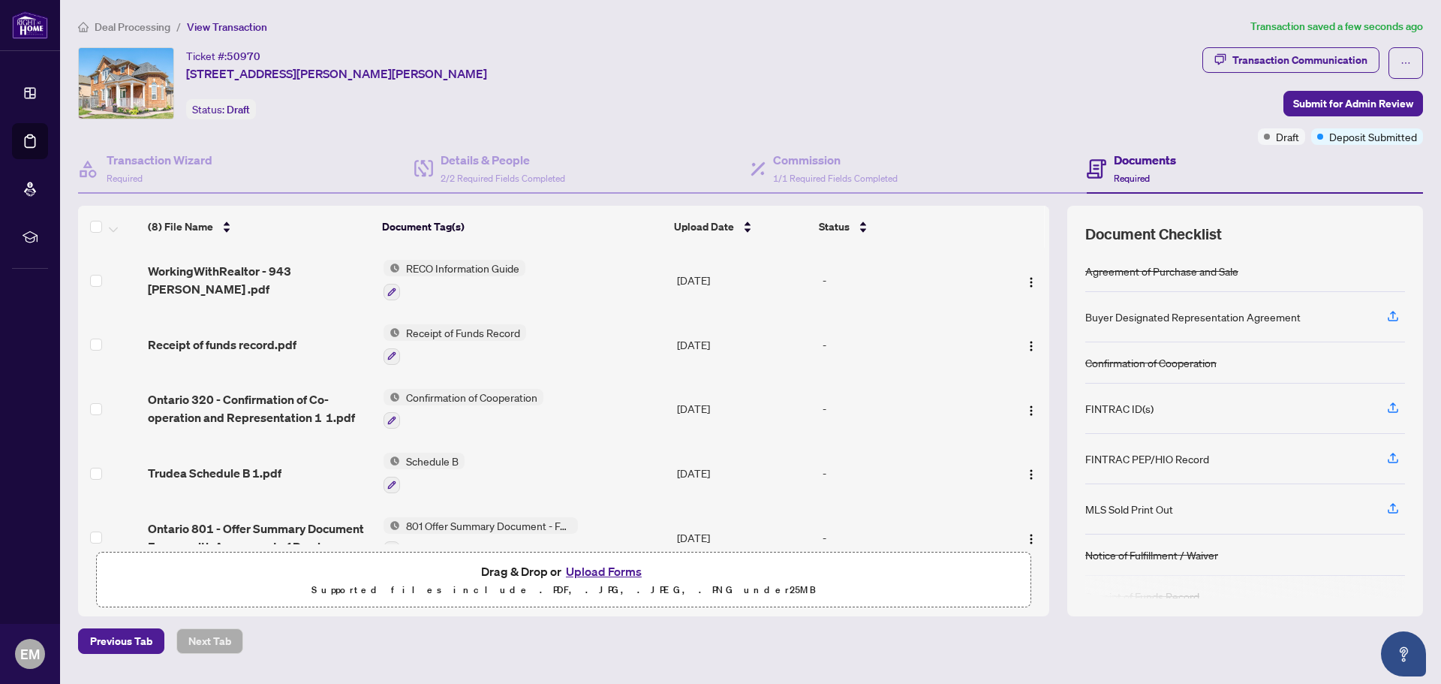
click at [422, 269] on span "RECO Information Guide" at bounding box center [462, 268] width 125 height 17
click at [428, 340] on span "RECO Information Guide" at bounding box center [449, 342] width 125 height 17
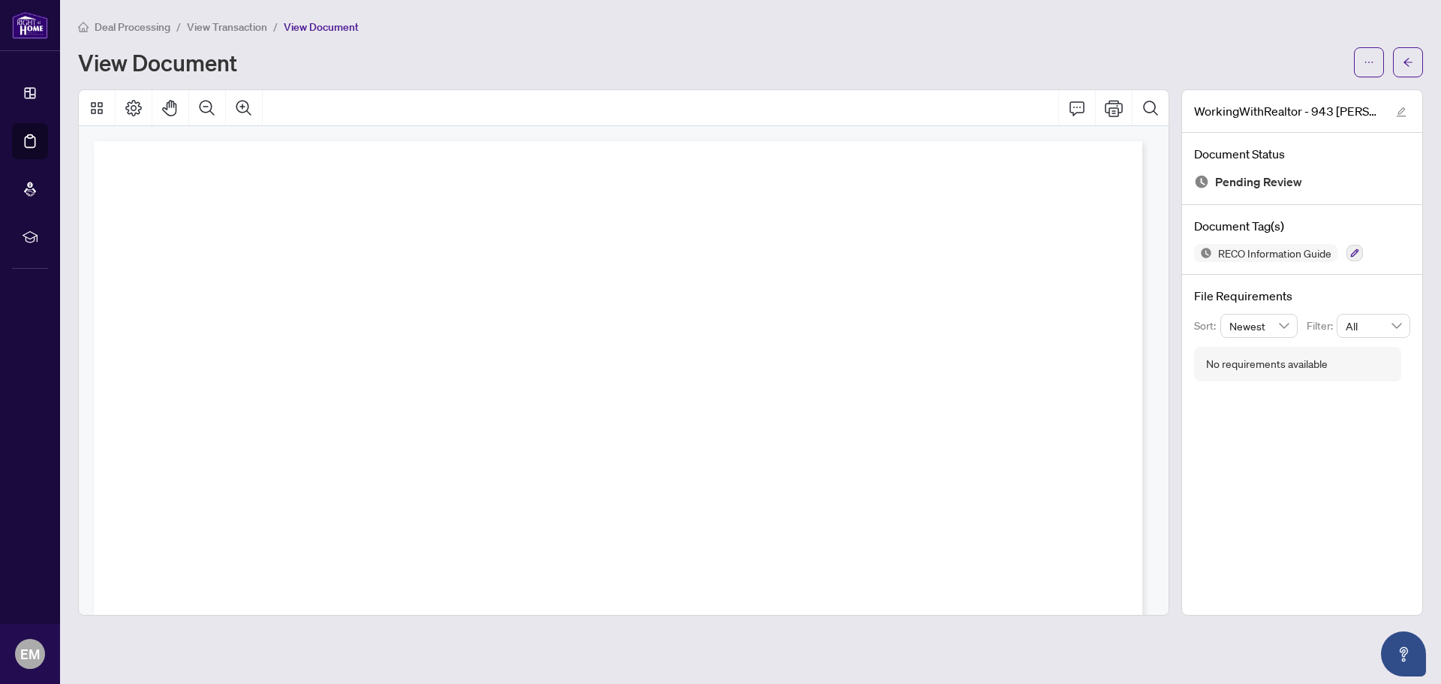
click at [222, 29] on span "View Transaction" at bounding box center [227, 27] width 80 height 14
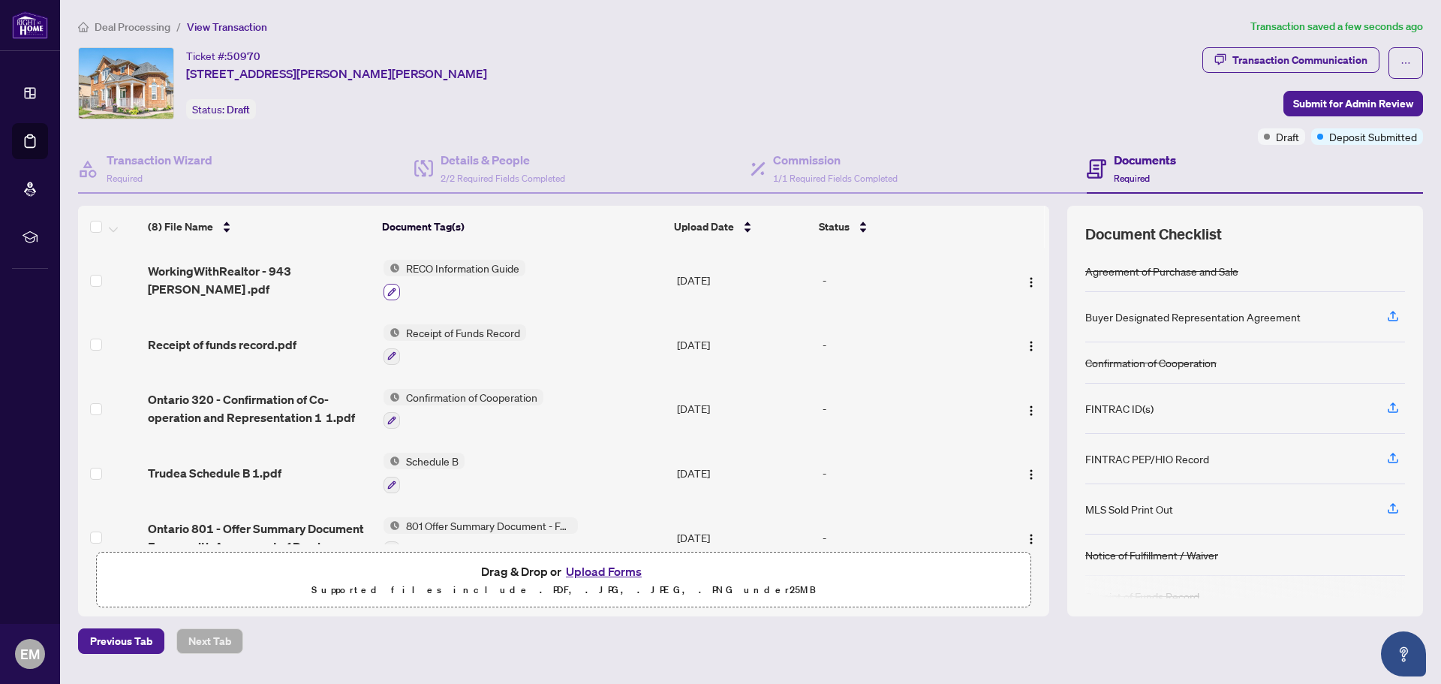
click at [392, 287] on icon "button" at bounding box center [391, 291] width 9 height 9
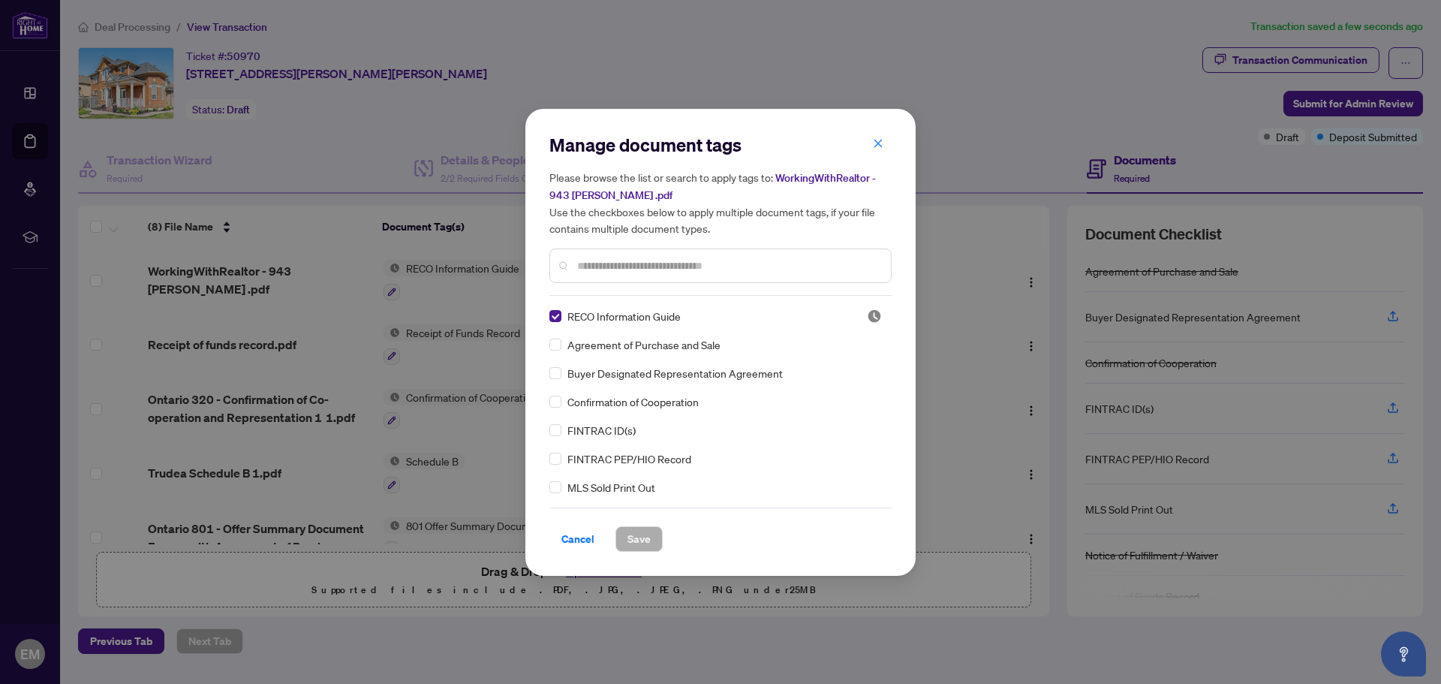
click at [639, 269] on input "text" at bounding box center [728, 265] width 302 height 17
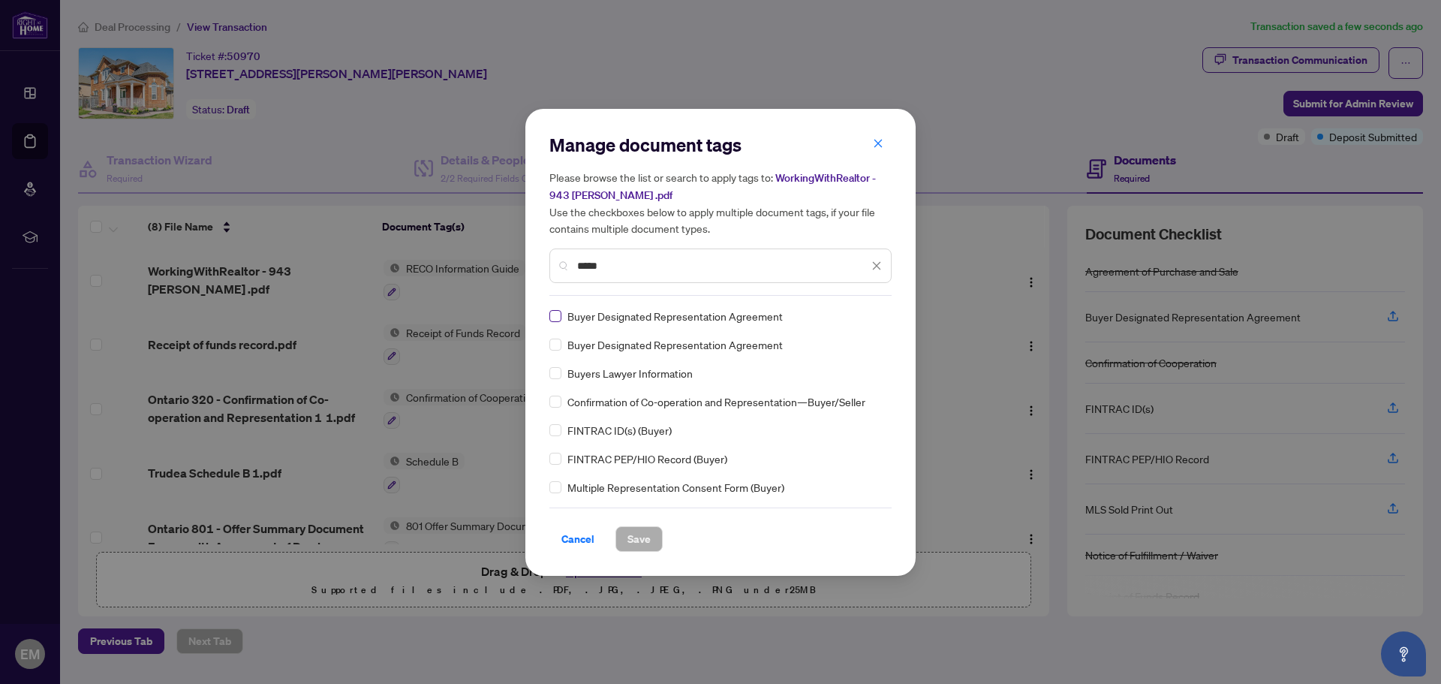
type input "*****"
click at [646, 540] on span "Save" at bounding box center [638, 539] width 23 height 24
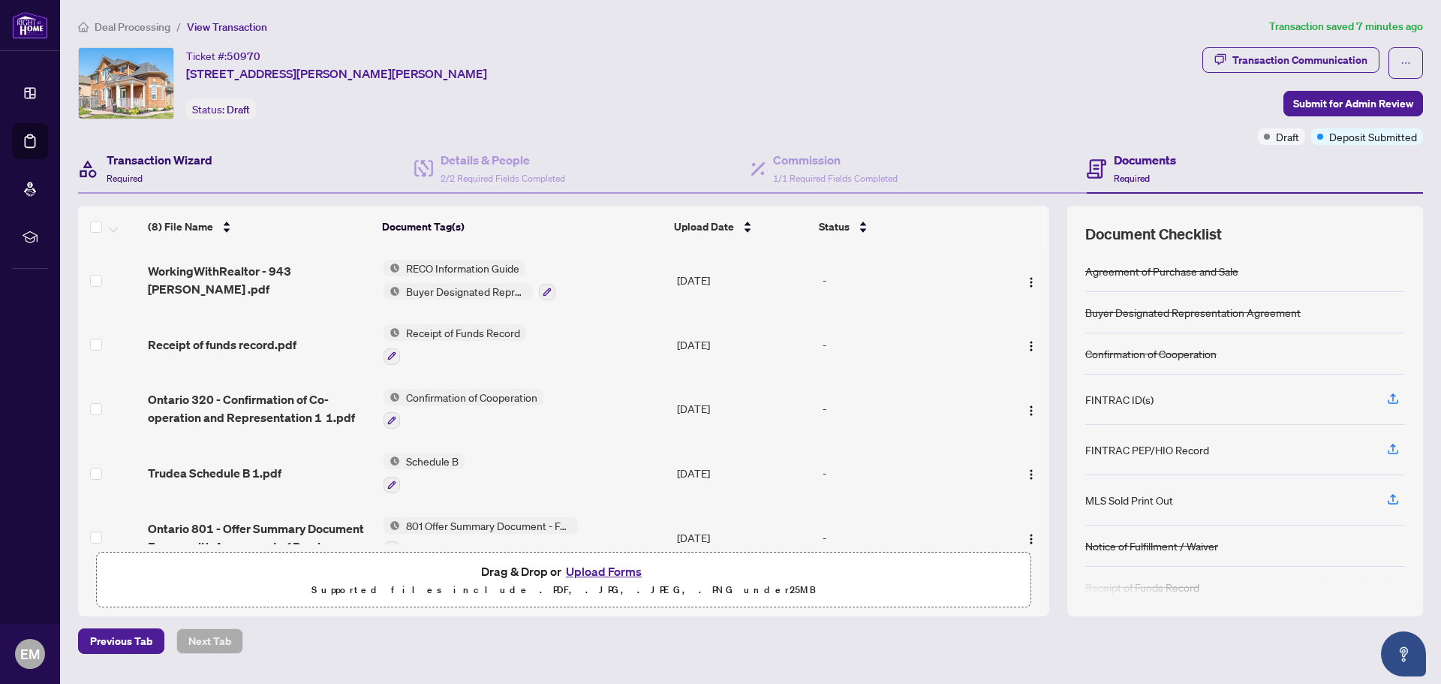
click at [129, 155] on h4 "Transaction Wizard" at bounding box center [160, 160] width 106 height 18
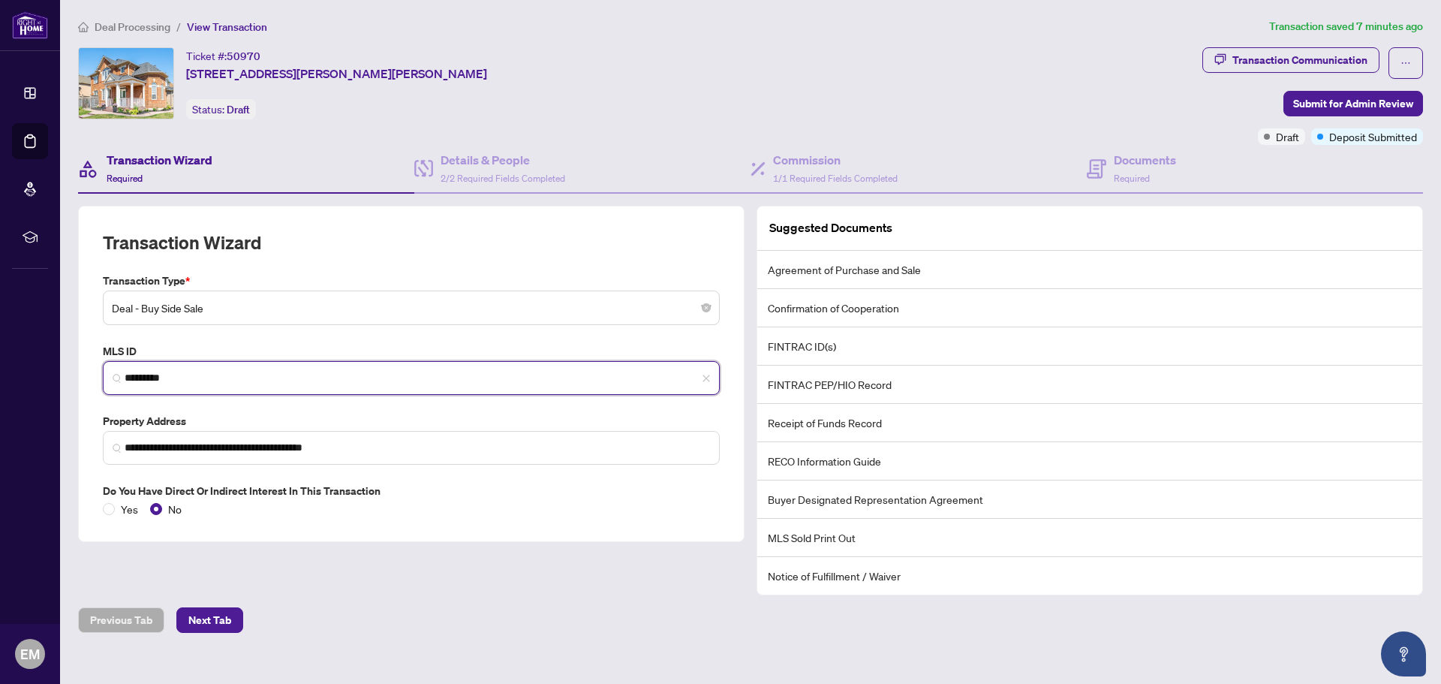
click at [146, 378] on input "*********" at bounding box center [417, 378] width 585 height 16
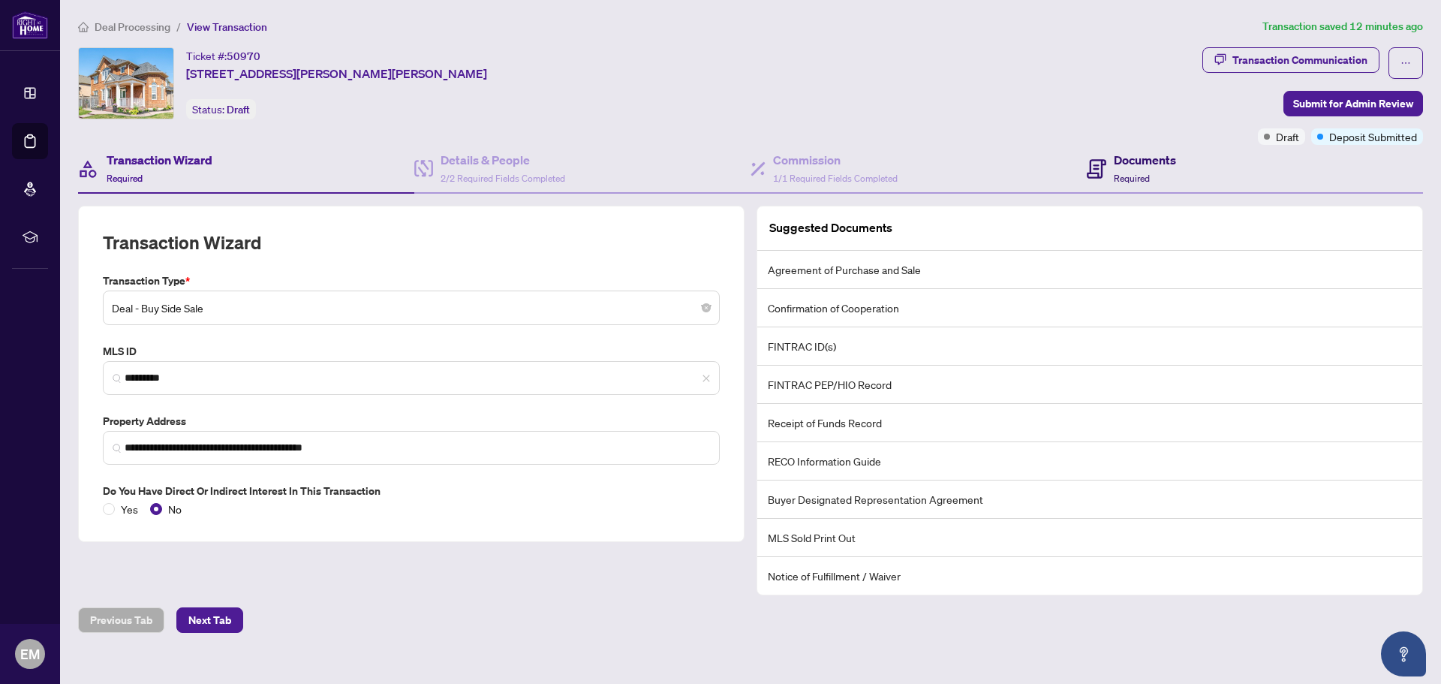
click at [1114, 156] on h4 "Documents" at bounding box center [1144, 160] width 62 height 18
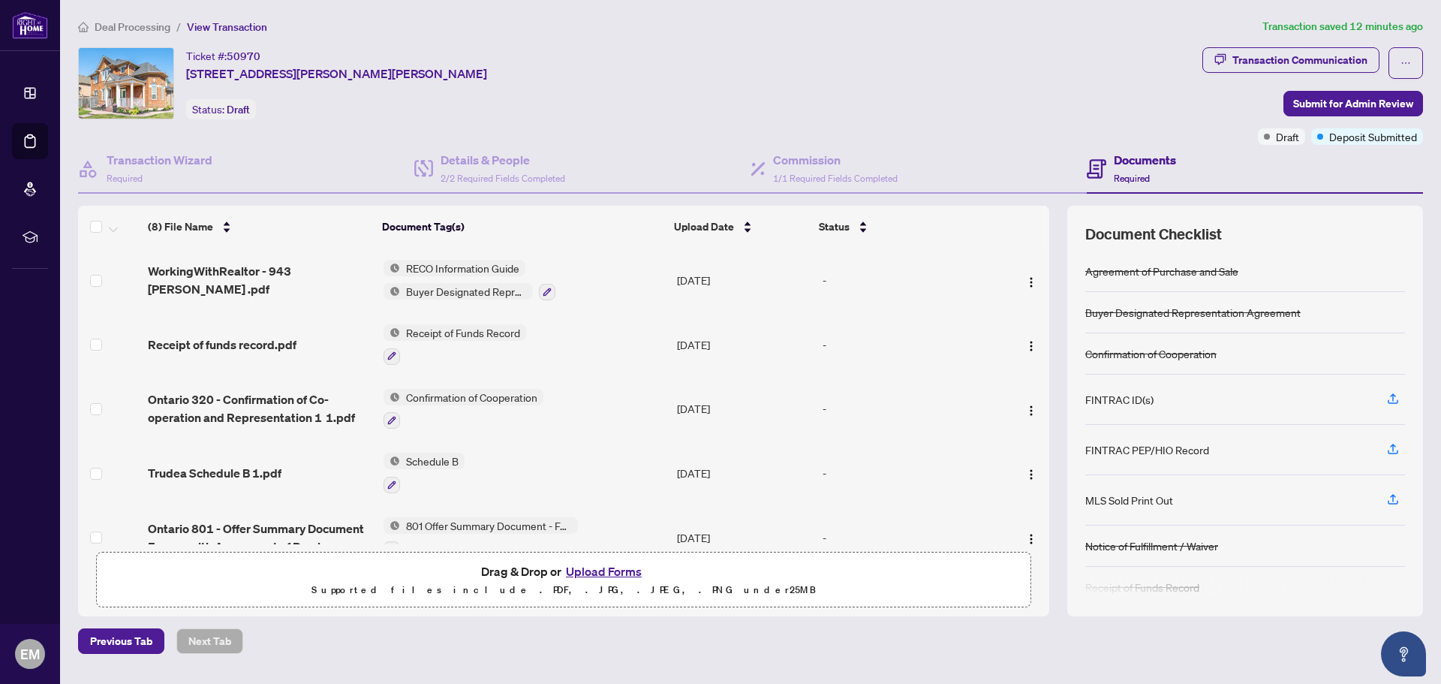
click at [595, 573] on button "Upload Forms" at bounding box center [603, 571] width 85 height 20
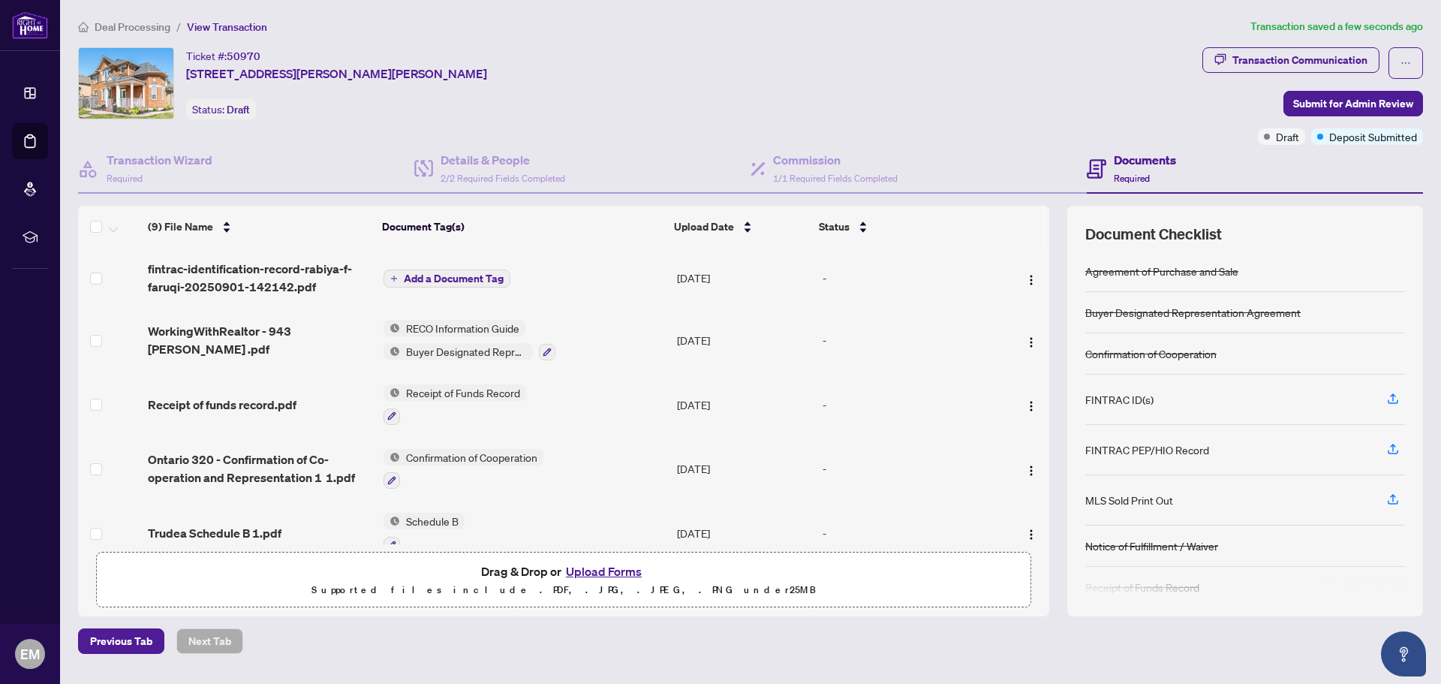
click at [460, 273] on span "Add a Document Tag" at bounding box center [454, 278] width 100 height 11
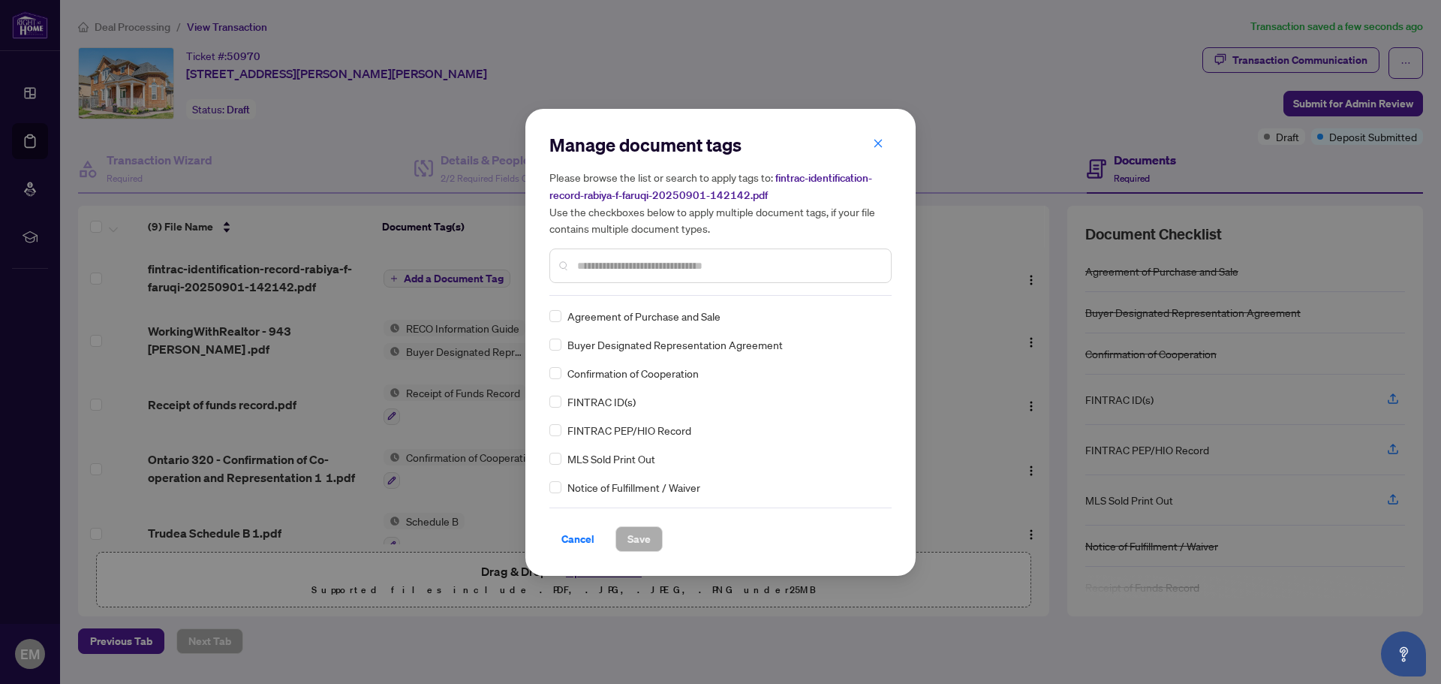
click at [602, 401] on span "FINTRAC ID(s)" at bounding box center [601, 401] width 68 height 17
click at [642, 544] on span "Save" at bounding box center [638, 539] width 23 height 24
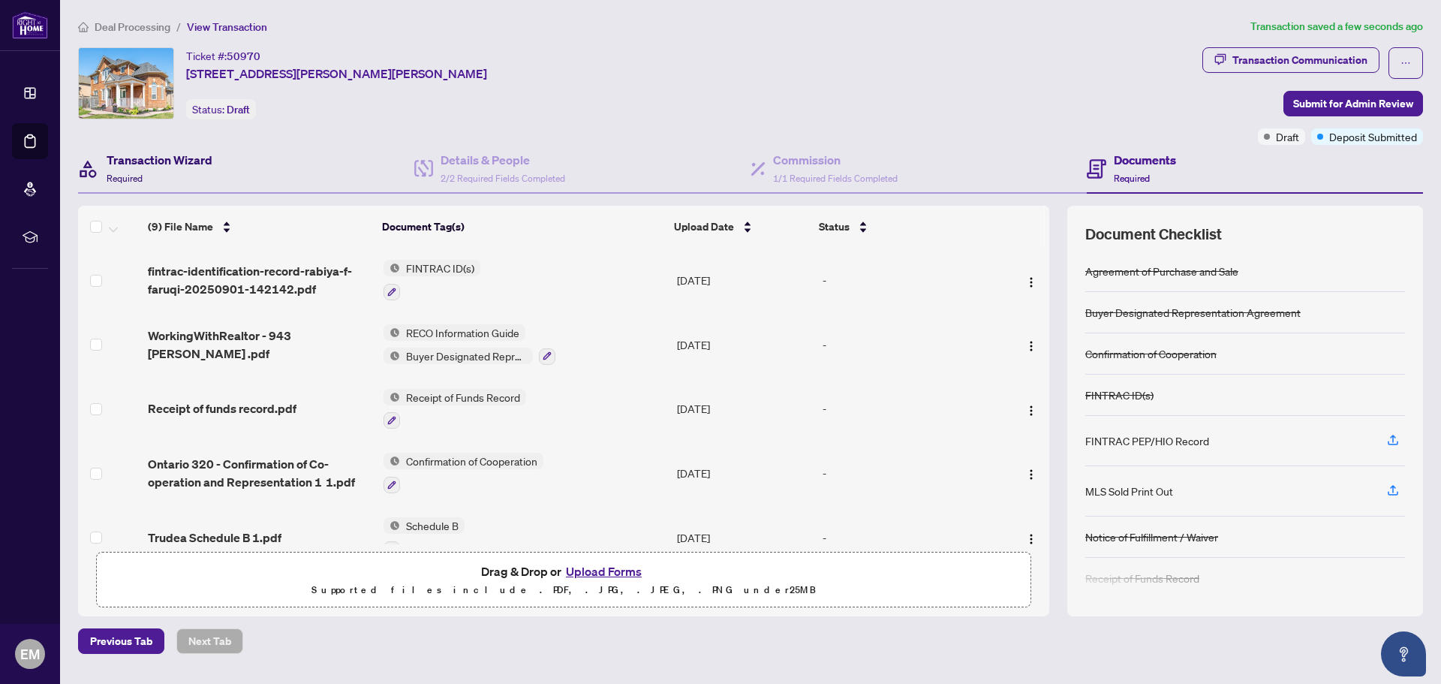
click at [207, 161] on h4 "Transaction Wizard" at bounding box center [160, 160] width 106 height 18
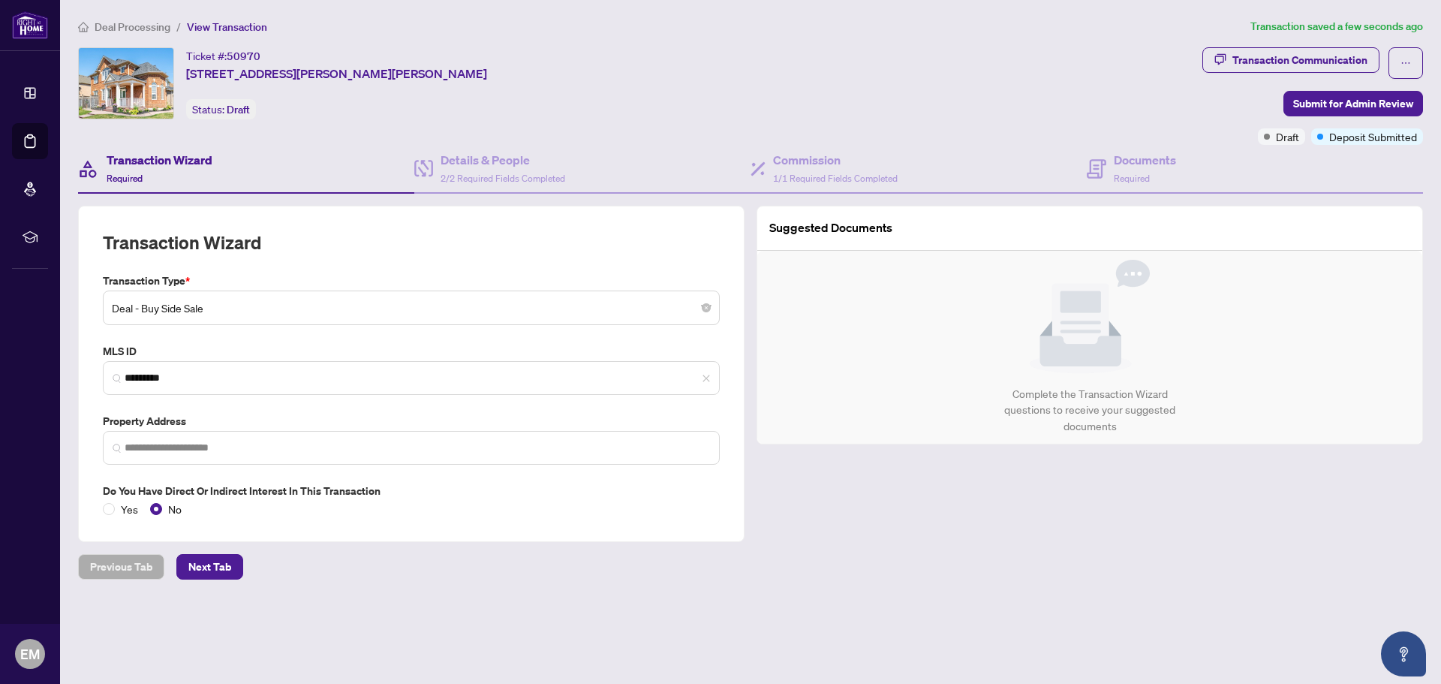
type input "**********"
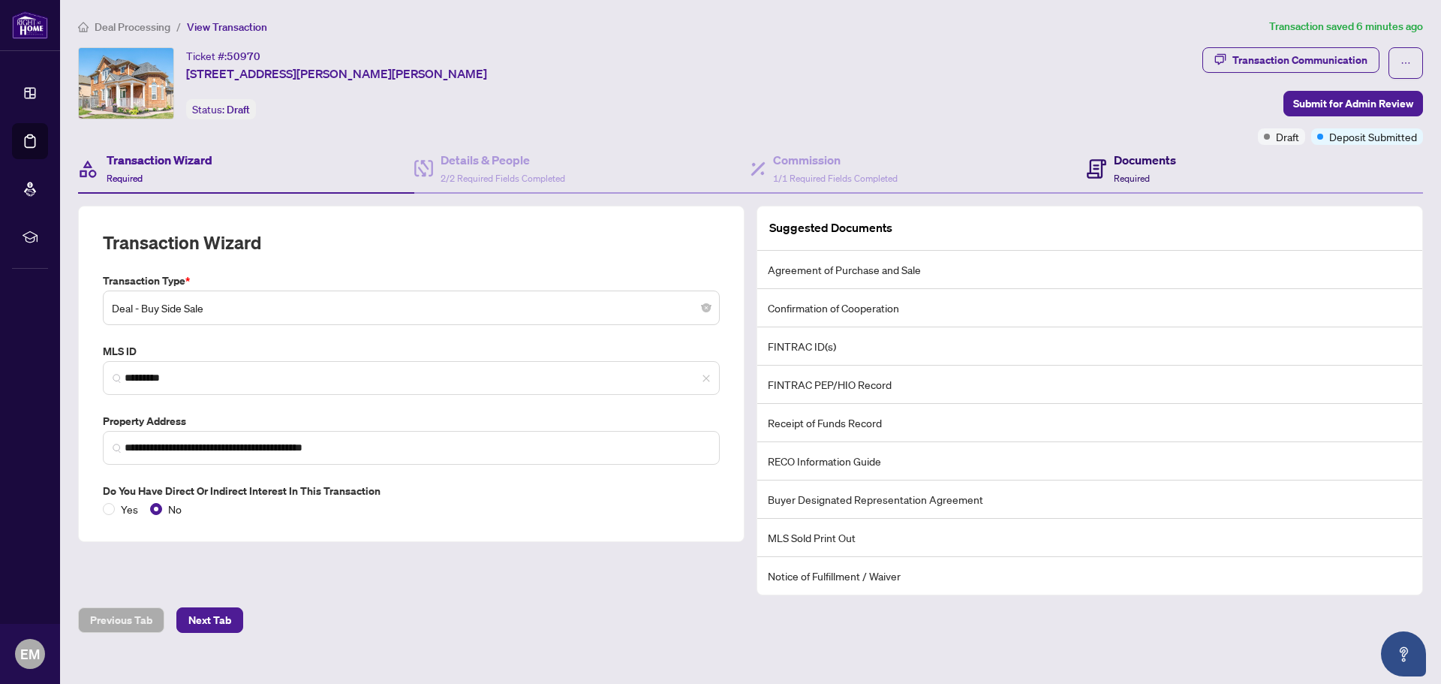
click at [1142, 167] on h4 "Documents" at bounding box center [1144, 160] width 62 height 18
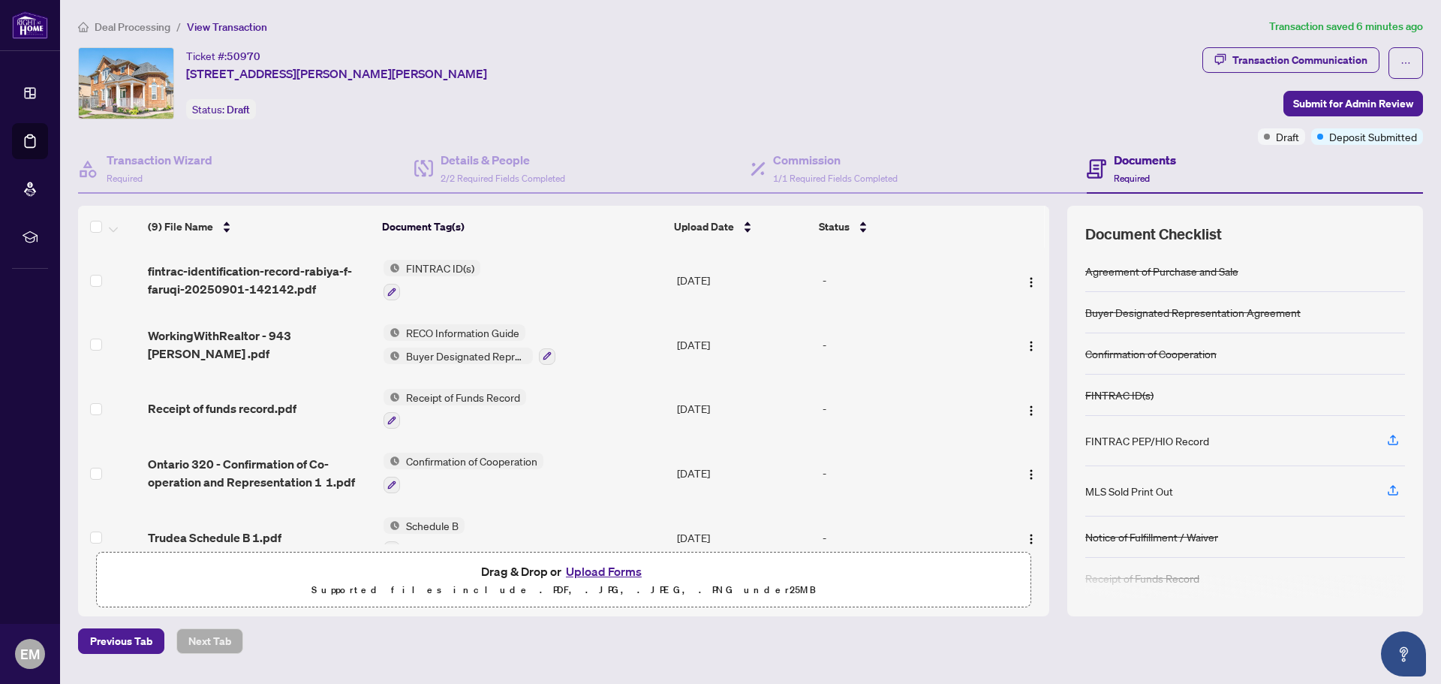
click at [594, 571] on button "Upload Forms" at bounding box center [603, 571] width 85 height 20
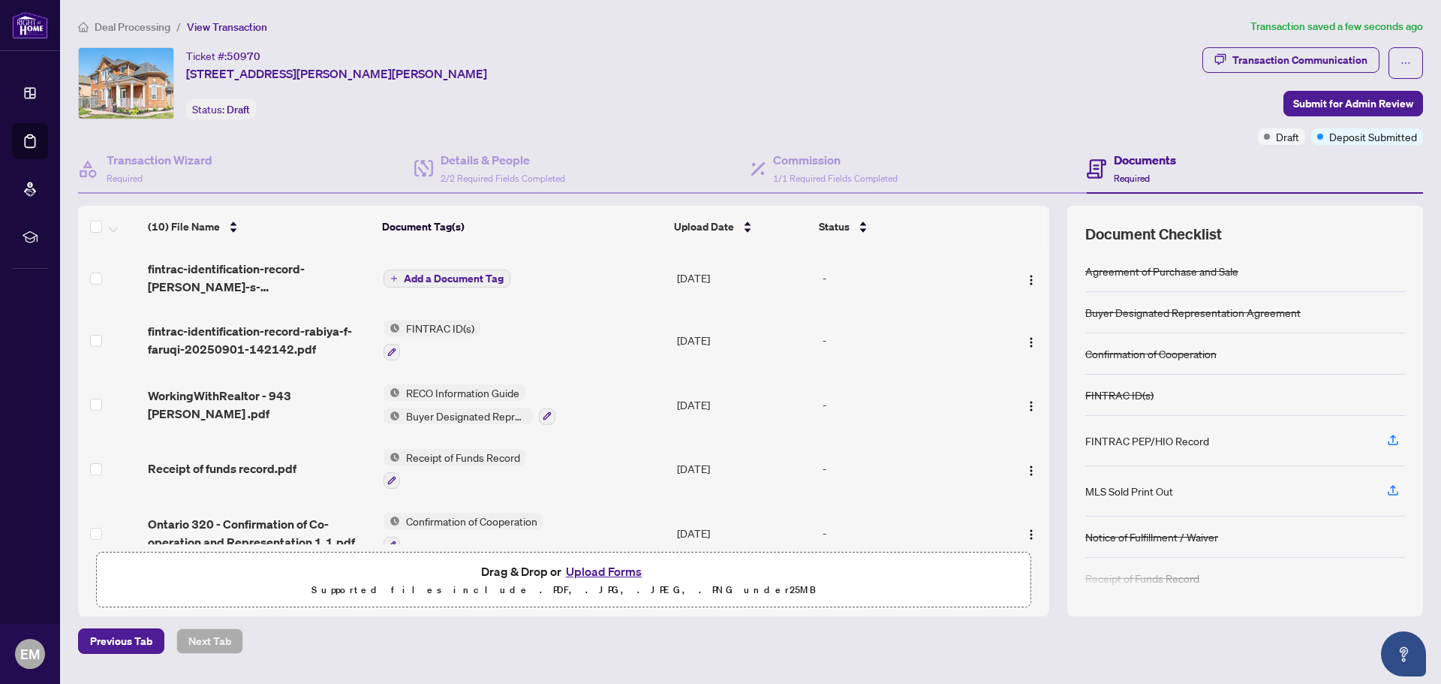
click at [475, 281] on span "Add a Document Tag" at bounding box center [454, 278] width 100 height 11
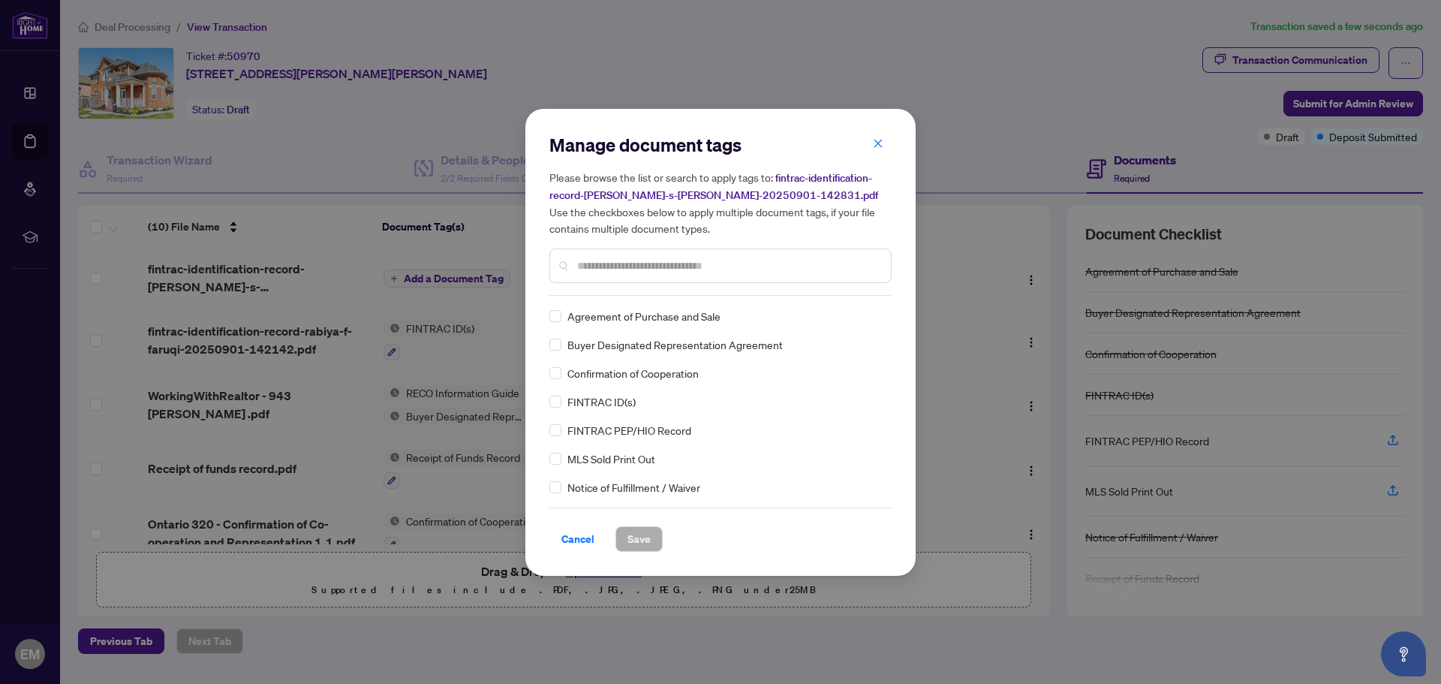
click at [577, 275] on div at bounding box center [720, 265] width 342 height 35
click at [576, 269] on div at bounding box center [720, 265] width 342 height 35
click at [576, 264] on div at bounding box center [720, 265] width 342 height 35
click at [617, 263] on input "text" at bounding box center [728, 265] width 302 height 17
type input "***"
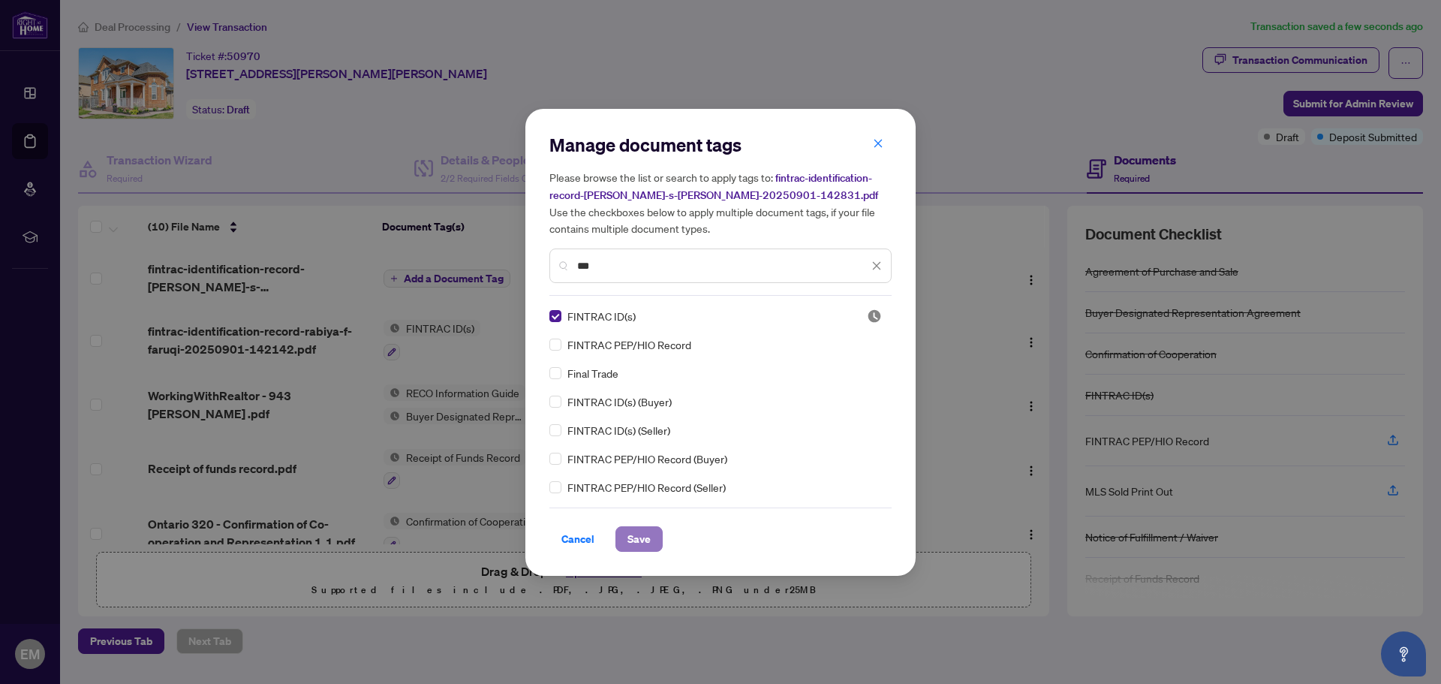
click at [648, 542] on span "Save" at bounding box center [638, 539] width 23 height 24
